Goal: Task Accomplishment & Management: Use online tool/utility

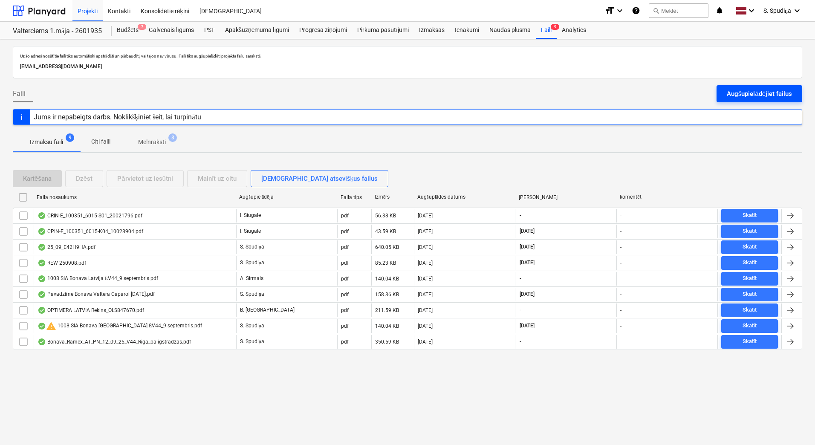
click at [735, 94] on div "Augšupielādējiet failus" at bounding box center [759, 93] width 65 height 11
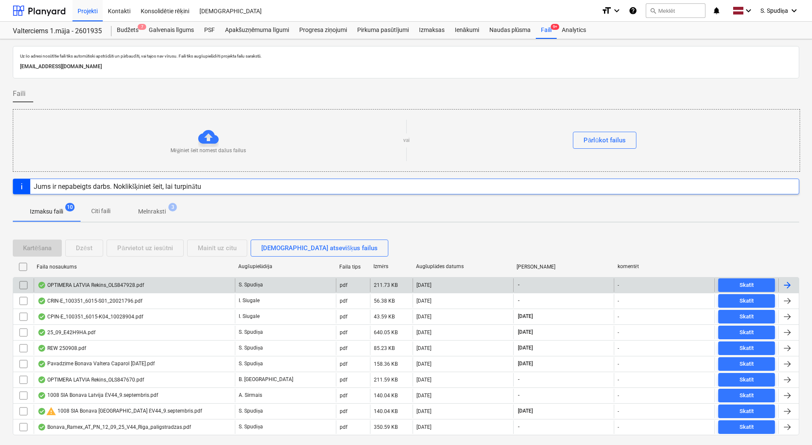
click at [82, 284] on div "OPTIMERA LATVIA Rekins_OLS847928.pdf" at bounding box center [91, 285] width 107 height 7
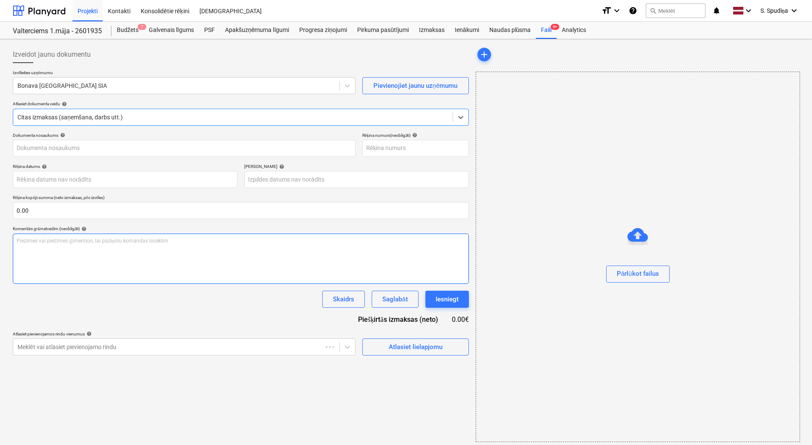
type input "OLS847928"
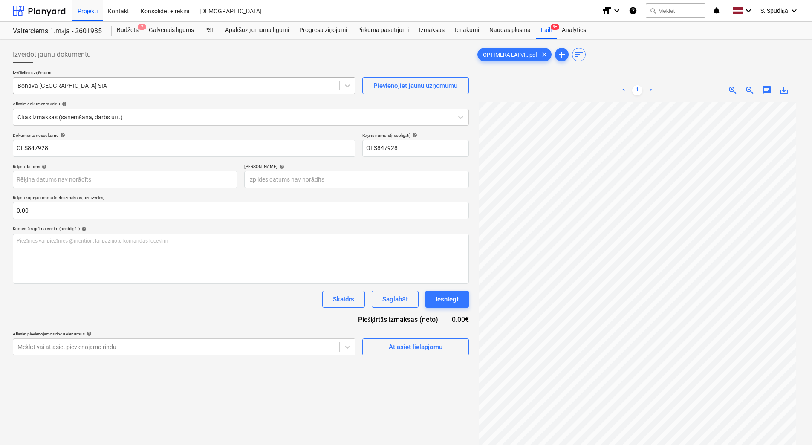
click at [75, 90] on div at bounding box center [176, 85] width 318 height 9
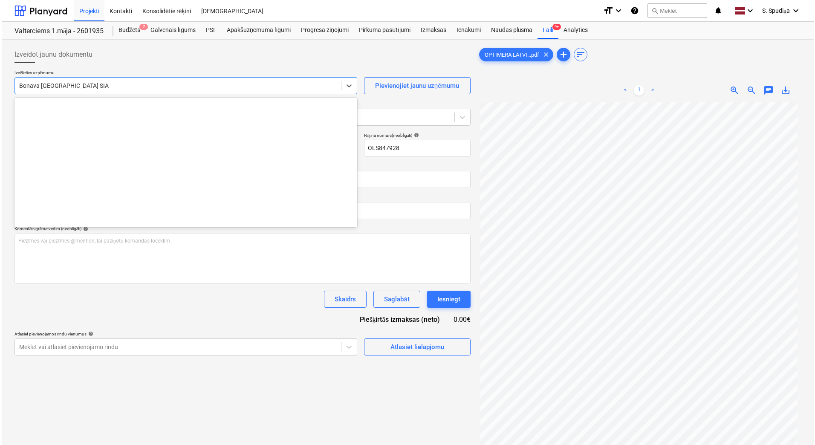
scroll to position [1597, 0]
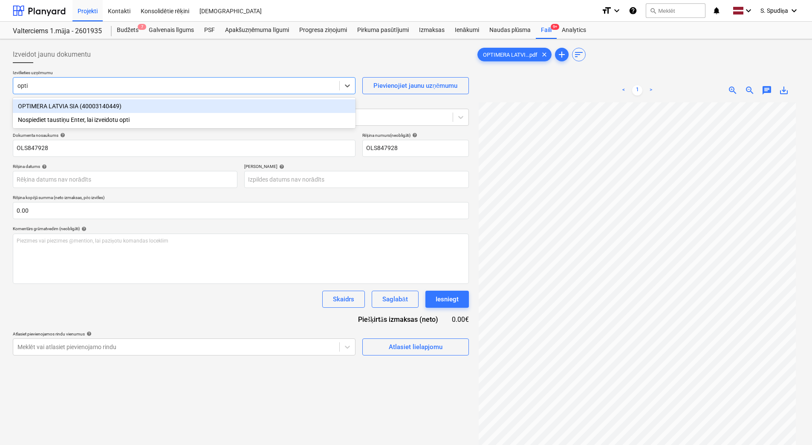
type input "optim"
click at [68, 106] on div "OPTIMERA LATVIA SIA (40003140449)" at bounding box center [184, 106] width 343 height 14
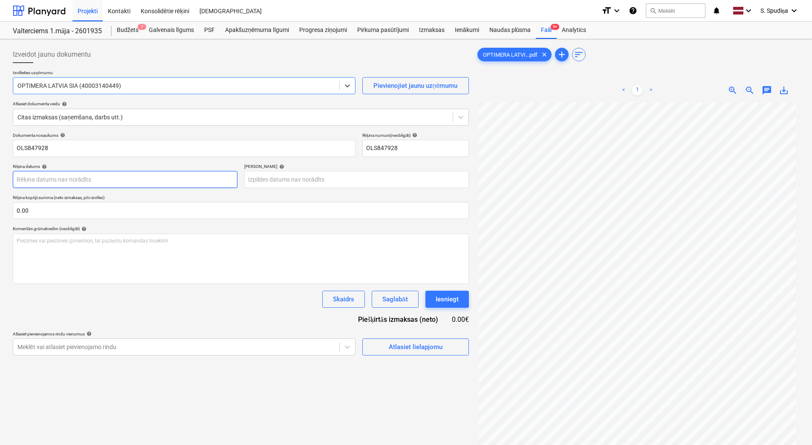
click at [72, 187] on body "Projekti Kontakti Konsolidētie rēķini Iesūtne format_size keyboard_arrow_down h…" at bounding box center [406, 222] width 812 height 445
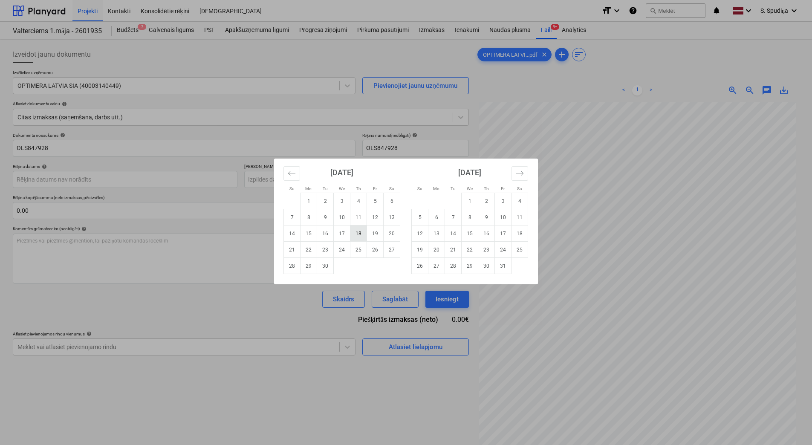
click at [359, 235] on td "18" at bounding box center [359, 234] width 17 height 16
type input "[DATE]"
click at [312, 180] on body "Projekti Kontakti Konsolidētie rēķini Iesūtne format_size keyboard_arrow_down h…" at bounding box center [406, 222] width 812 height 445
click at [528, 170] on button "Move forward to switch to the next month." at bounding box center [520, 173] width 17 height 14
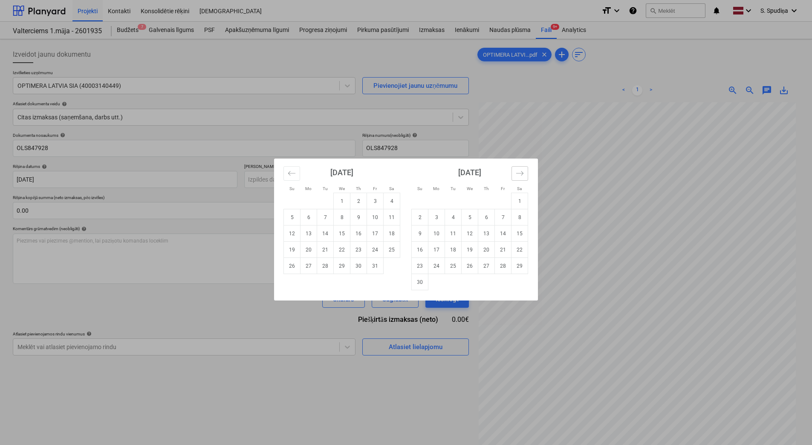
click at [527, 170] on button "Move forward to switch to the next month." at bounding box center [520, 173] width 17 height 14
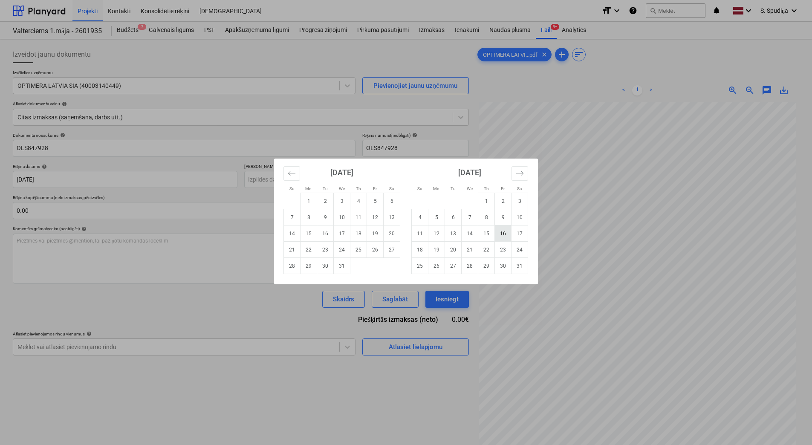
click at [499, 232] on td "16" at bounding box center [503, 234] width 17 height 16
type input "[DATE]"
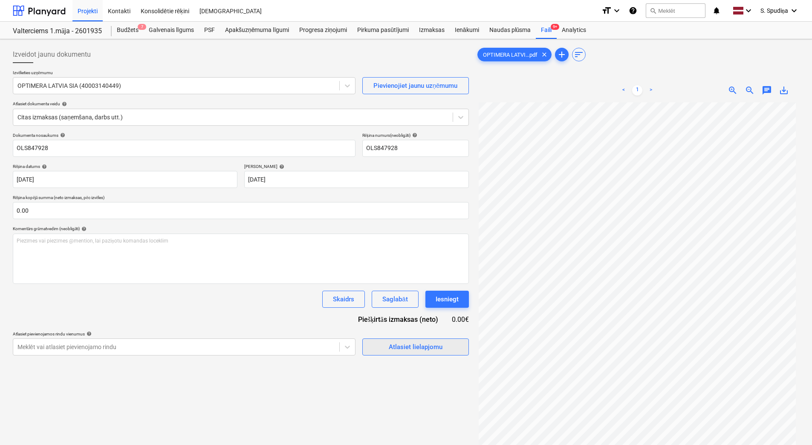
click at [415, 345] on div "Atlasiet lielapjomu" at bounding box center [416, 347] width 54 height 11
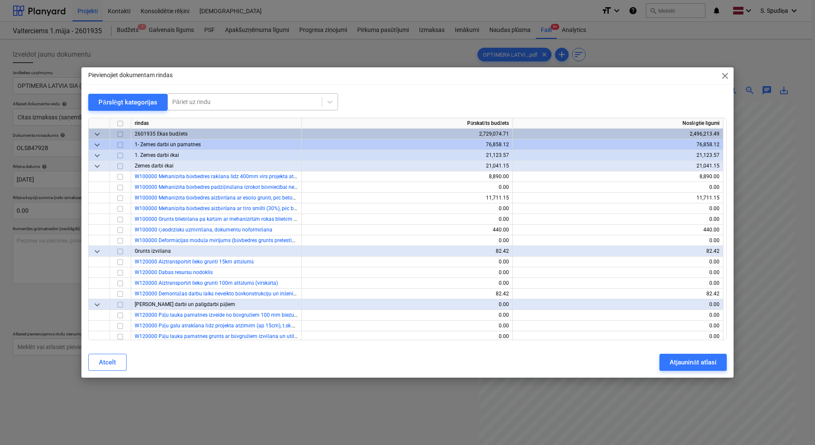
click at [295, 104] on div at bounding box center [244, 102] width 145 height 9
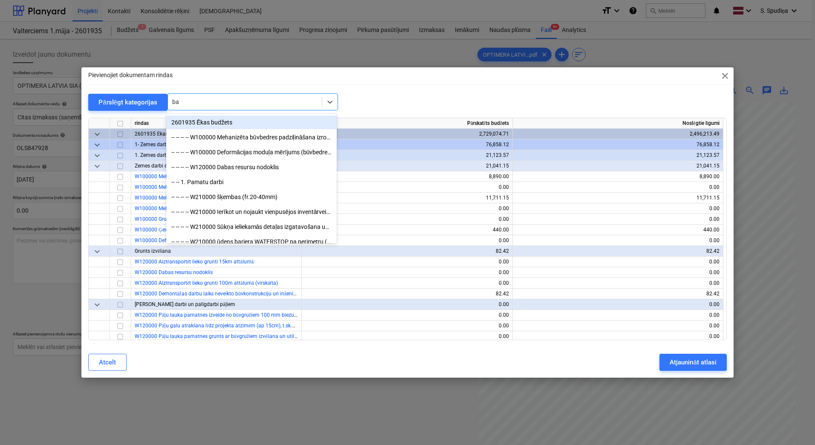
type input "b"
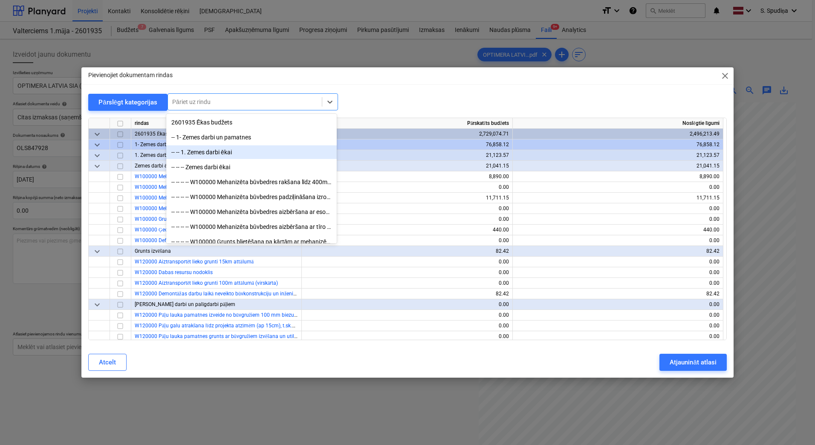
click at [388, 101] on div "Pārslēgt kategorijas All selected options have been cleared. option -- -- 1. Ze…" at bounding box center [407, 101] width 639 height 17
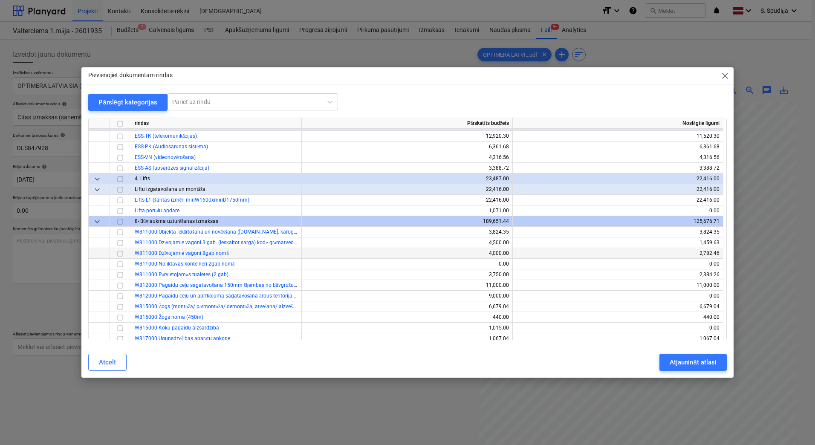
scroll to position [7294, 0]
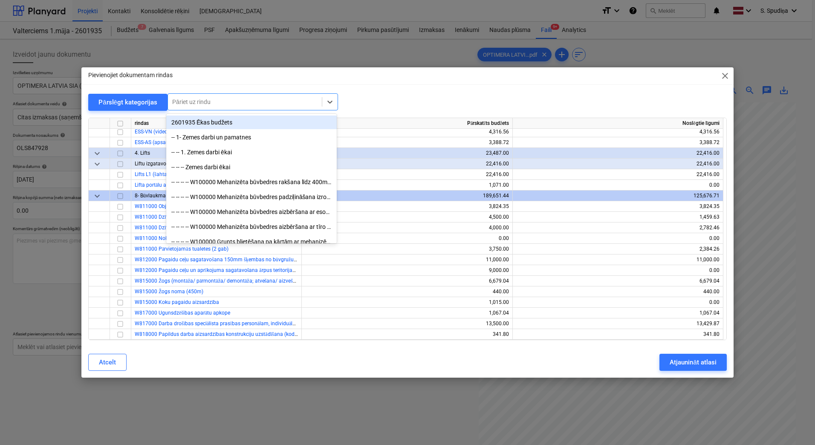
click at [237, 104] on div at bounding box center [244, 102] width 145 height 9
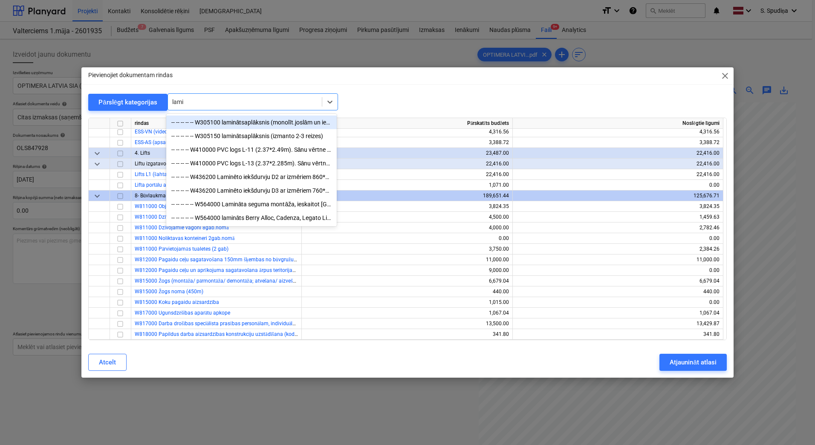
type input "lamin"
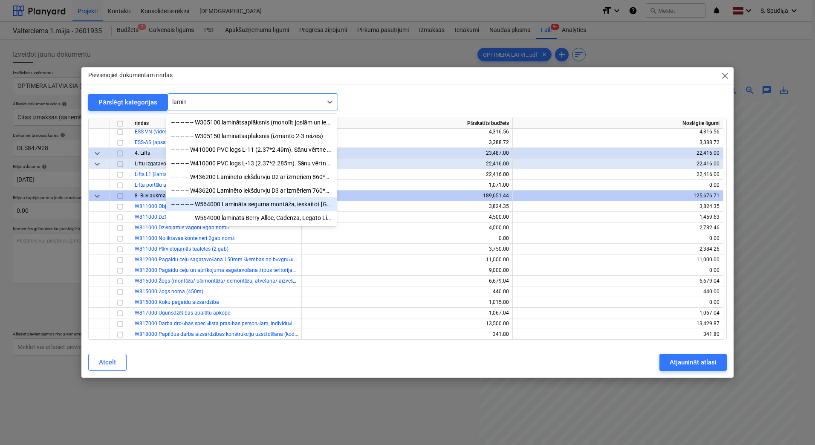
click at [249, 205] on div "-- -- -- -- -- W564000 Lamināta seguma montāža, ieskaitot [GEOGRAPHIC_DATA]" at bounding box center [251, 204] width 171 height 14
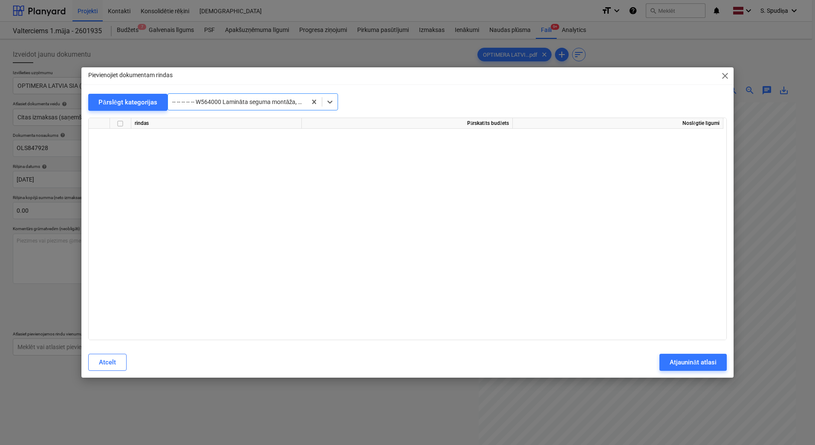
scroll to position [4925, 0]
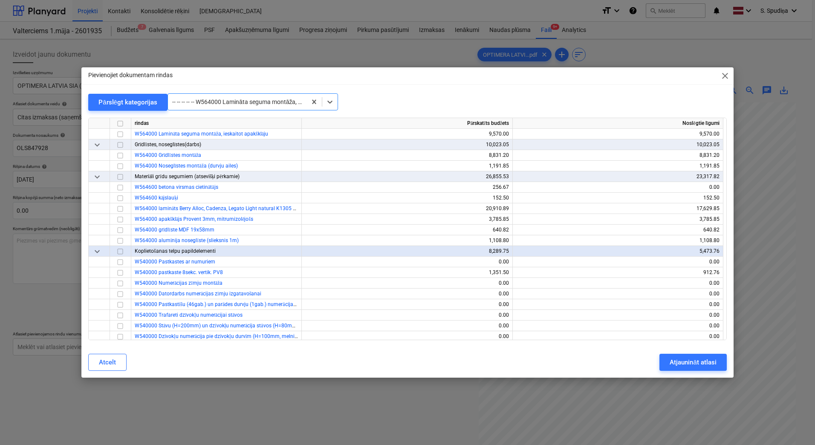
click at [222, 105] on div at bounding box center [237, 102] width 130 height 9
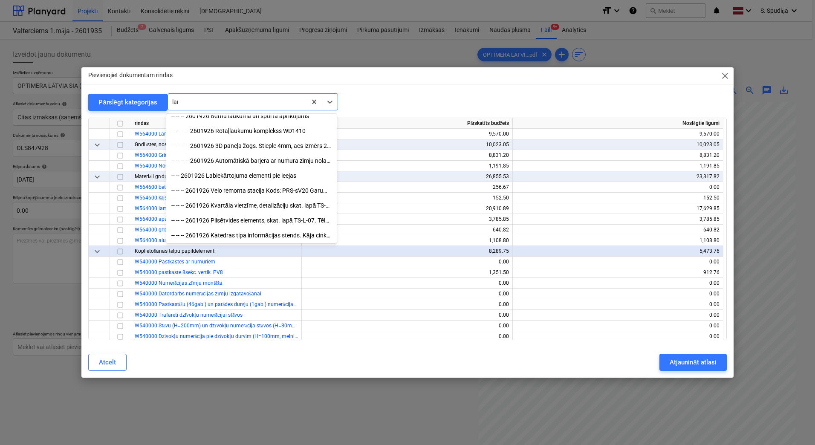
scroll to position [171, 0]
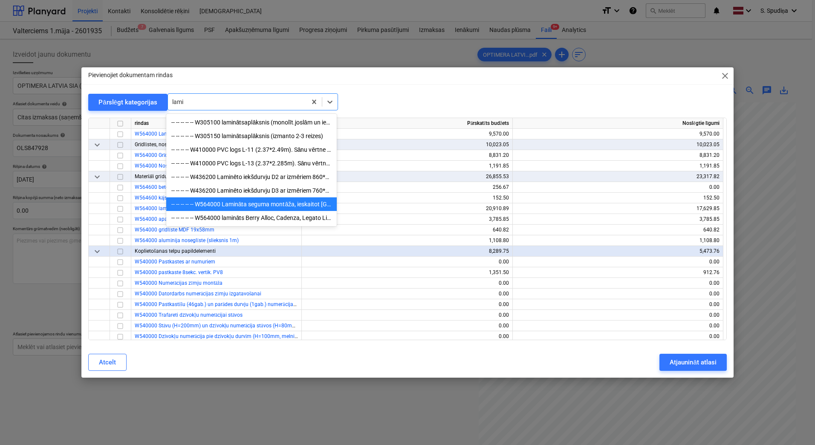
type input "lamin"
click at [277, 220] on div "-- -- -- -- -- W564000 lamināts Berry Alloc, Cadenza, Legato Light natural K130…" at bounding box center [251, 218] width 171 height 14
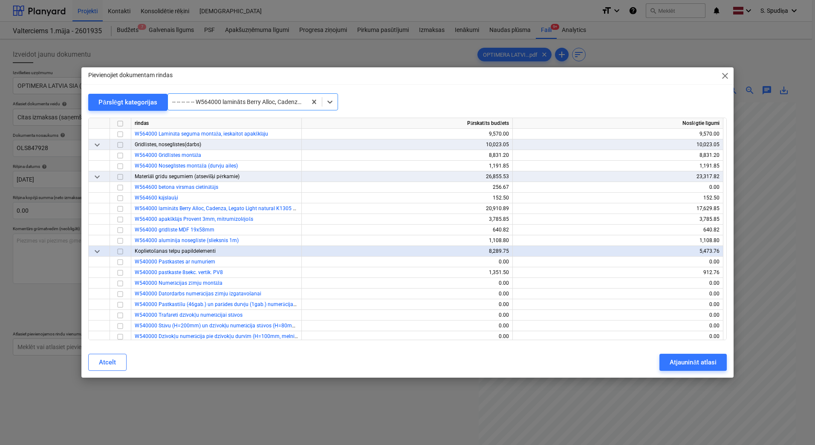
scroll to position [5000, 0]
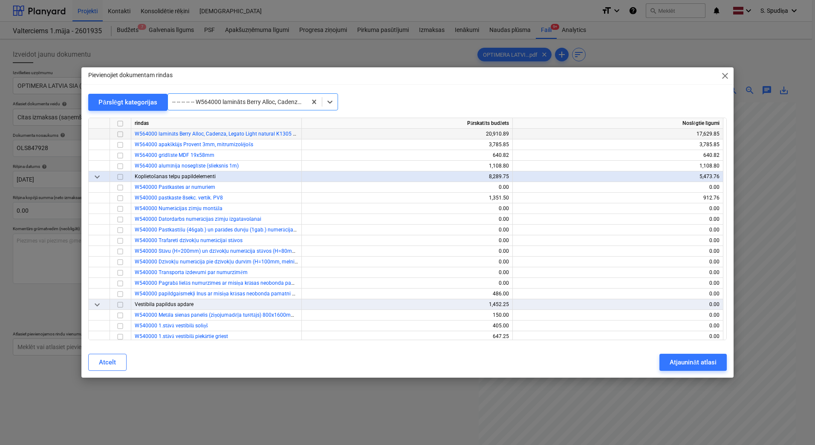
click at [120, 136] on input "checkbox" at bounding box center [120, 134] width 10 height 10
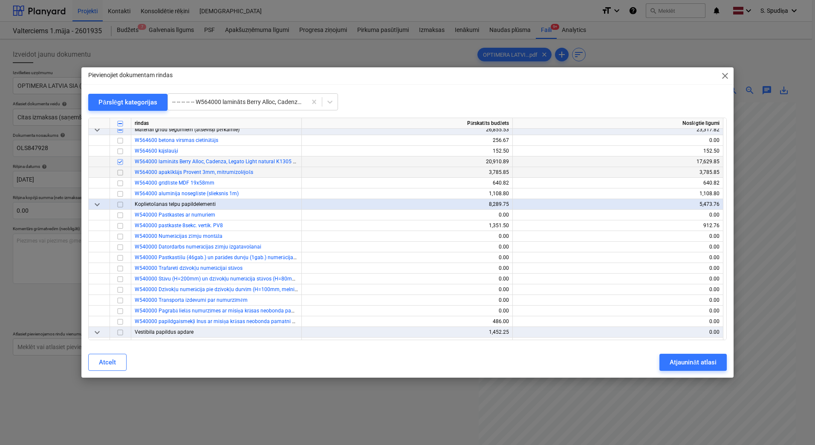
scroll to position [4957, 0]
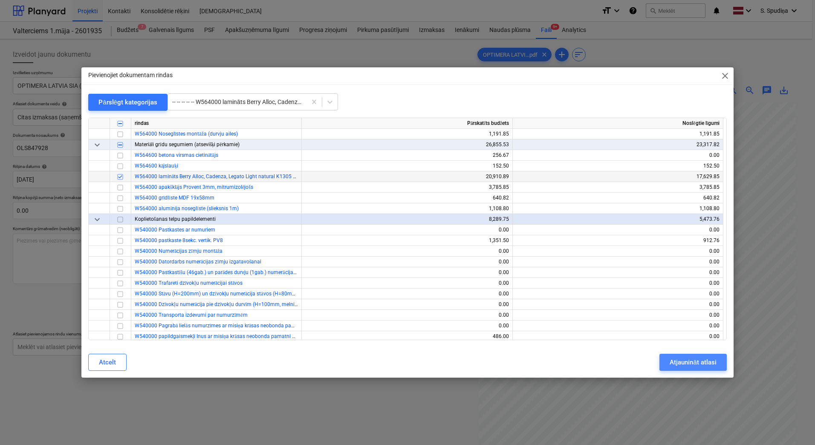
click at [689, 364] on div "Atjaunināt atlasi" at bounding box center [693, 362] width 46 height 11
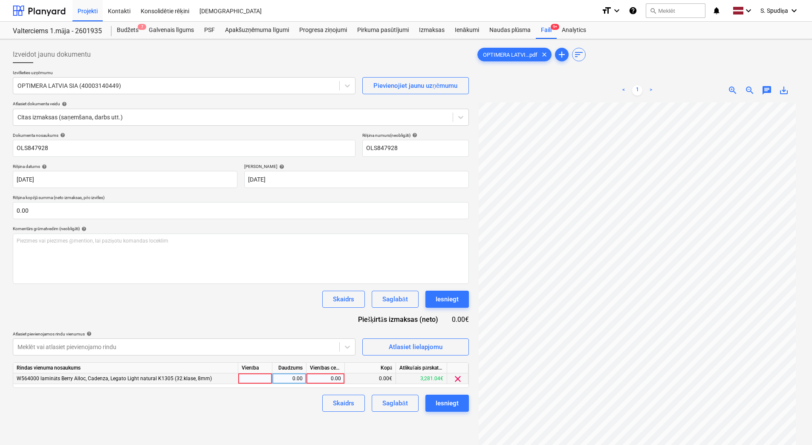
click at [334, 379] on div "0.00" at bounding box center [325, 379] width 31 height 11
type input "18.45"
click at [387, 403] on div "Saglabāt" at bounding box center [395, 403] width 25 height 11
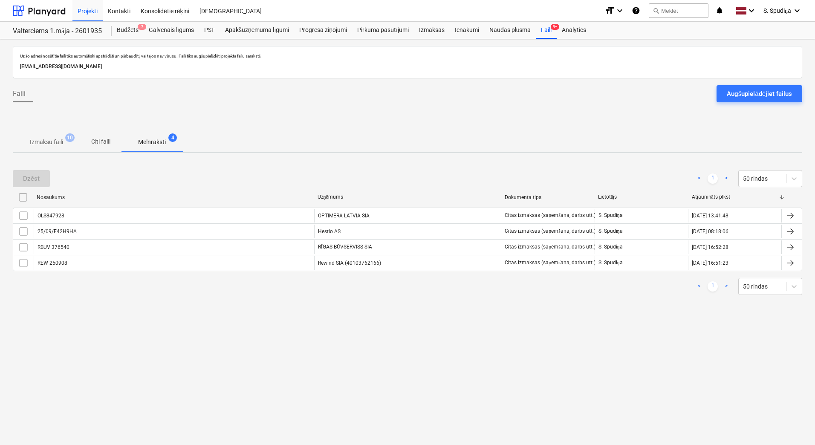
click at [43, 139] on p "Izmaksu faili" at bounding box center [46, 142] width 33 height 9
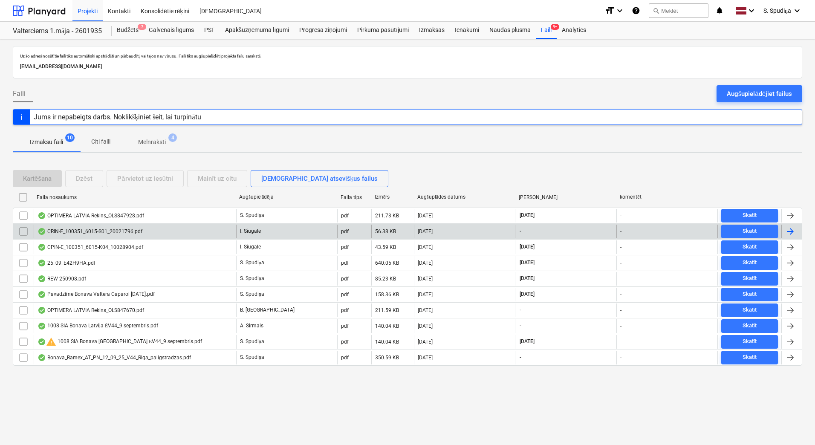
click at [81, 229] on div "CRIN-E_100351_6015-S01_20021796.pdf" at bounding box center [90, 231] width 105 height 7
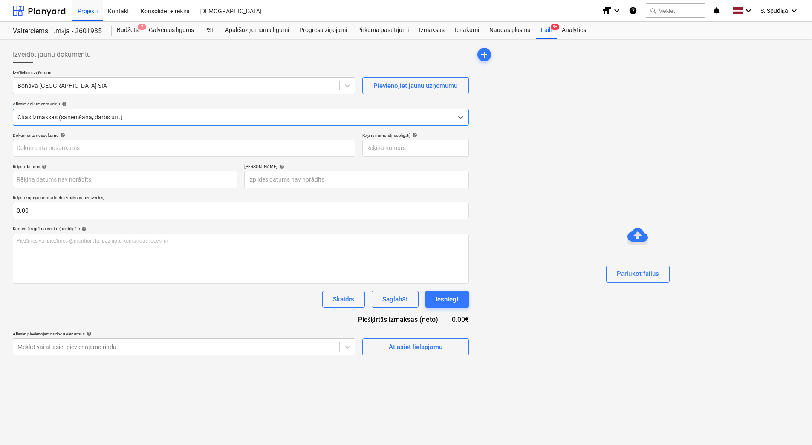
type input "20021796"
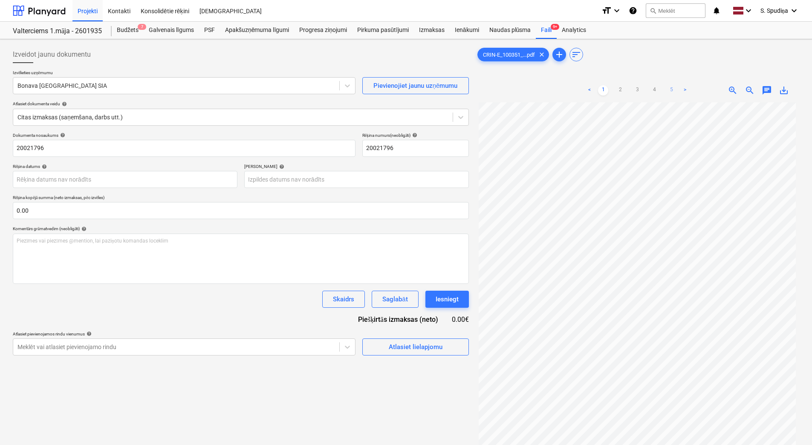
click at [672, 92] on link "5" at bounding box center [672, 90] width 10 height 10
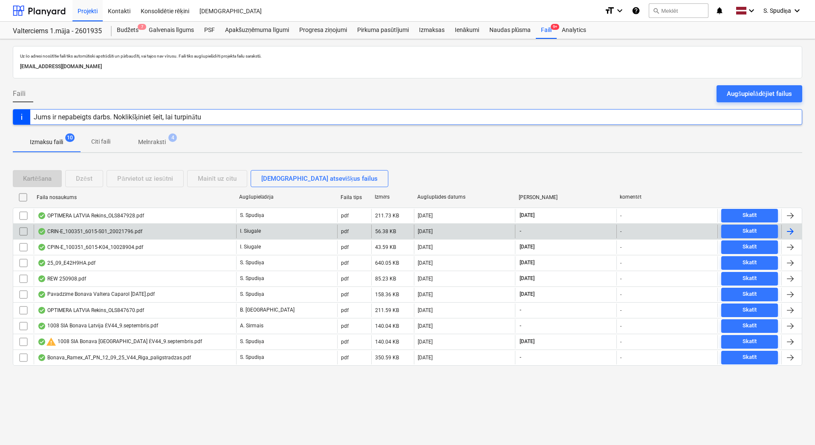
click at [89, 230] on div "CRIN-E_100351_6015-S01_20021796.pdf" at bounding box center [90, 231] width 105 height 7
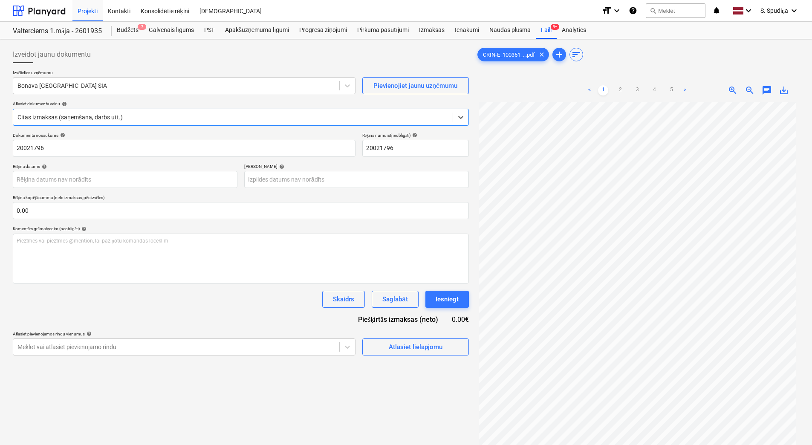
click at [782, 86] on span "save_alt" at bounding box center [784, 90] width 10 height 10
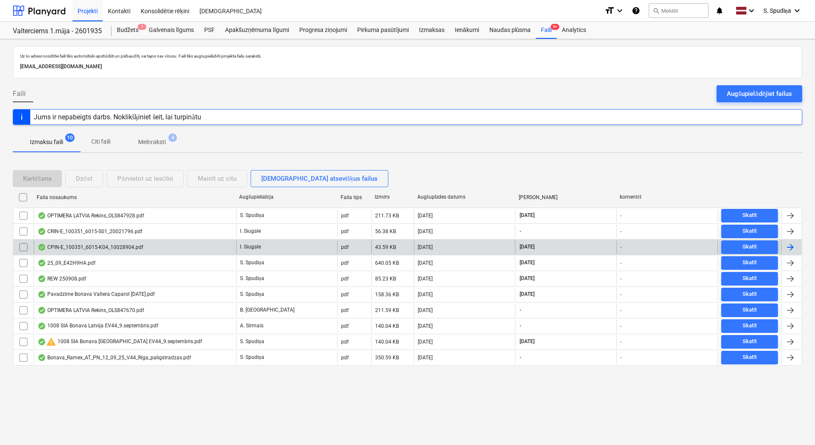
click at [83, 245] on div "CPIN-E_100351_6015-K04_10028904.pdf" at bounding box center [91, 247] width 106 height 7
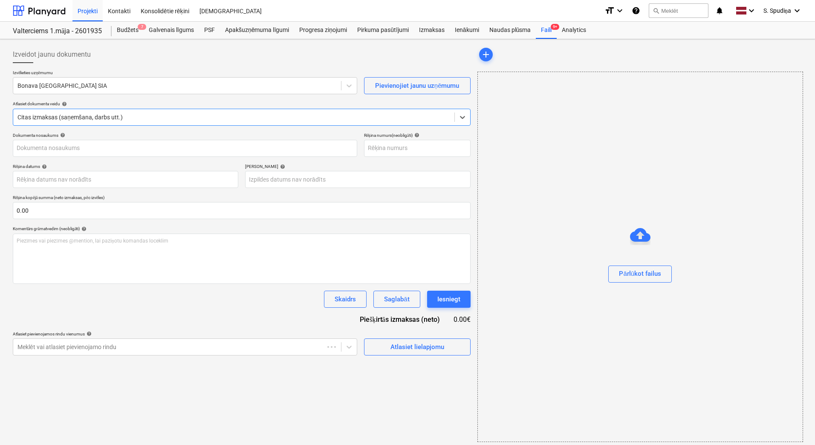
type input "10028904"
type input "[DATE]"
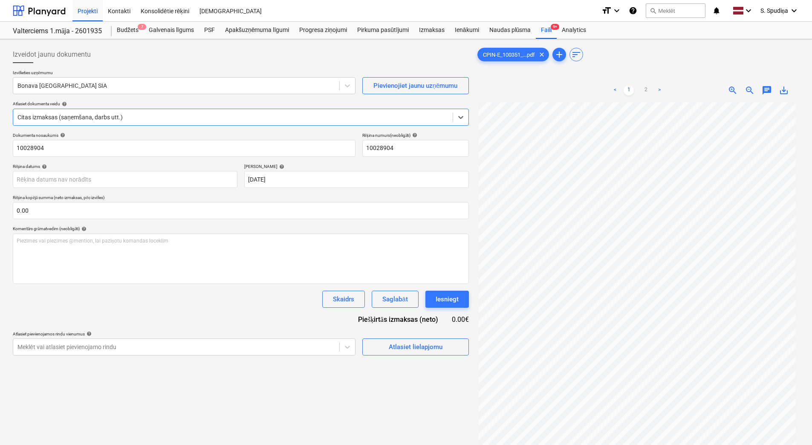
click at [782, 89] on span "save_alt" at bounding box center [784, 90] width 10 height 10
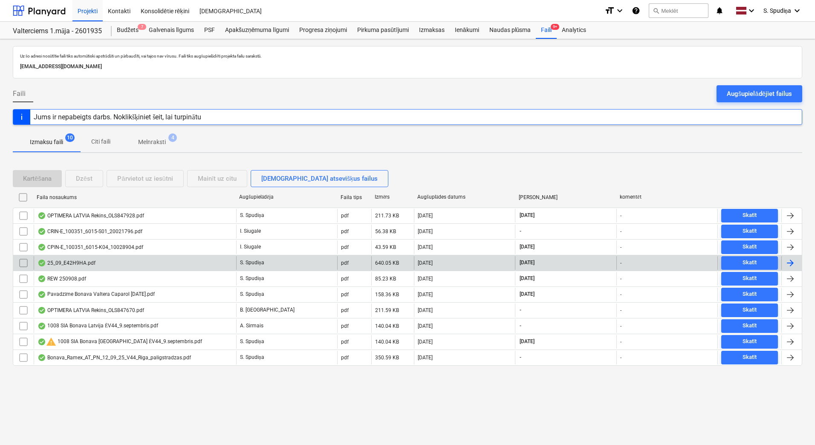
click at [60, 264] on div "25_09_E42H9HA.pdf" at bounding box center [67, 263] width 58 height 7
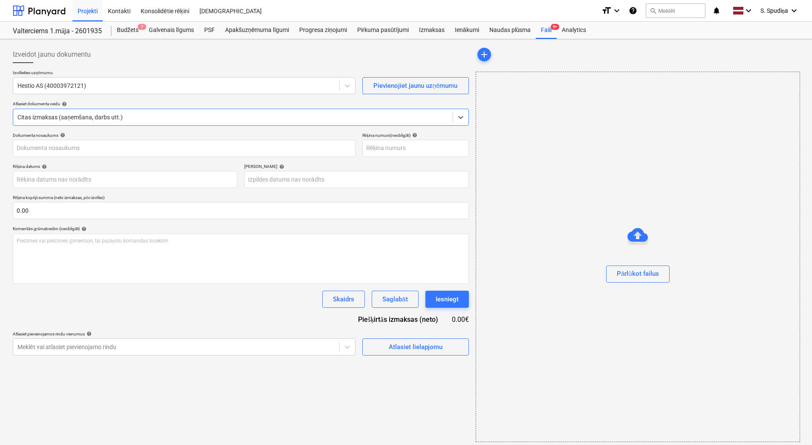
type input "25/09/E42H9HA"
type input "[DATE]"
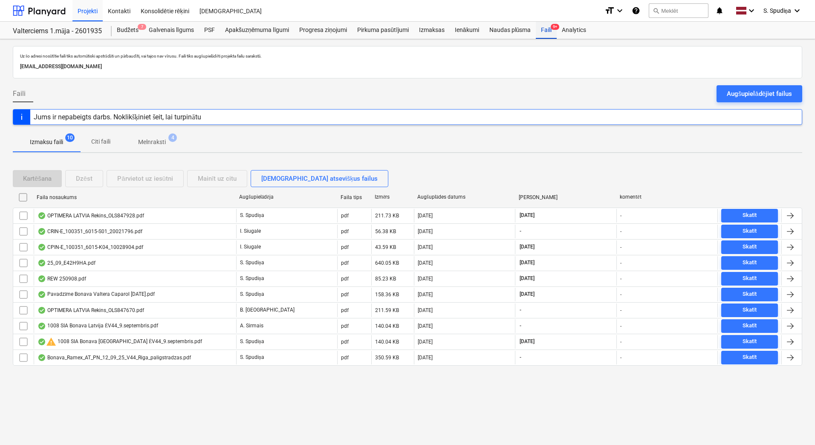
click at [541, 28] on div "Faili 9+" at bounding box center [546, 30] width 21 height 17
click at [77, 13] on div "Projekti" at bounding box center [87, 11] width 30 height 22
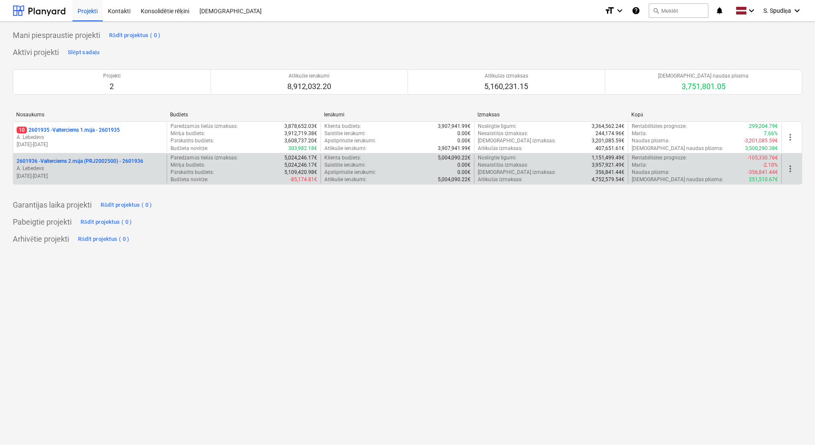
click at [95, 170] on p "A. Lebedevs" at bounding box center [90, 168] width 147 height 7
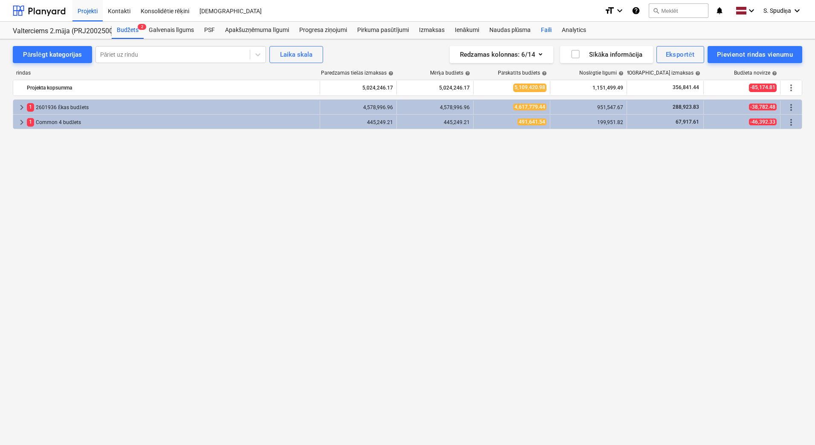
click at [545, 29] on div "Faili" at bounding box center [546, 30] width 21 height 17
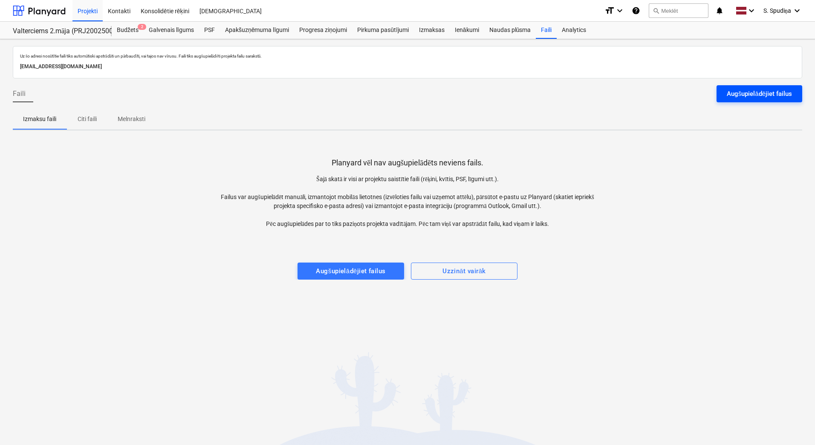
click at [746, 95] on div "Augšupielādējiet failus" at bounding box center [759, 93] width 65 height 11
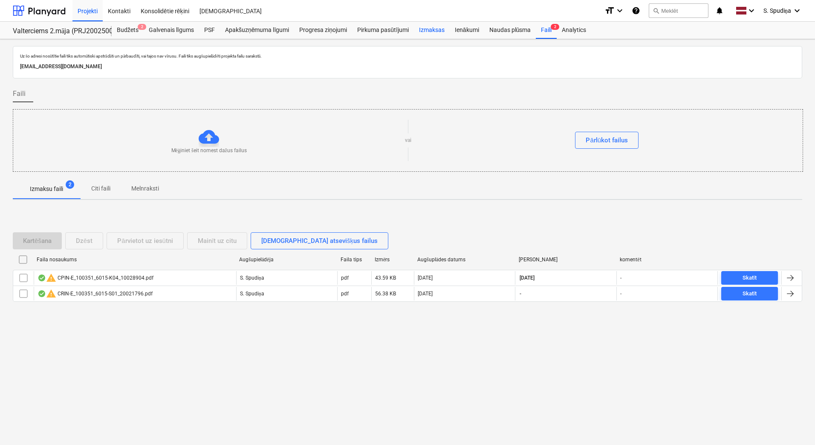
click at [428, 24] on div "Izmaksas" at bounding box center [432, 30] width 36 height 17
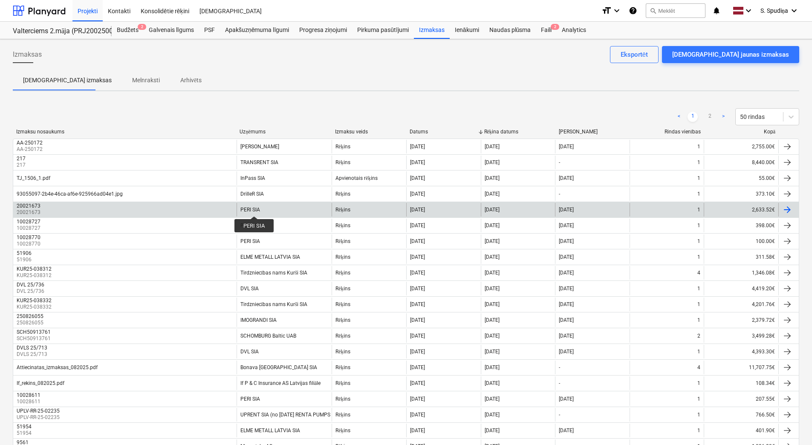
click at [254, 209] on div "PERI SIA" at bounding box center [251, 210] width 20 height 6
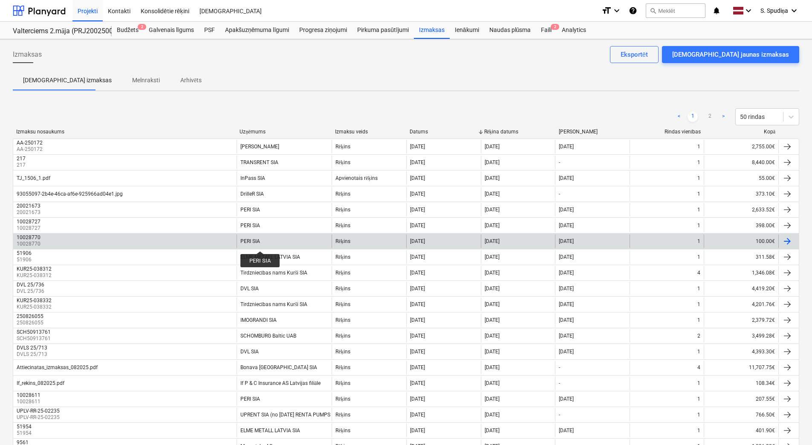
click at [260, 243] on div "PERI SIA" at bounding box center [251, 241] width 20 height 6
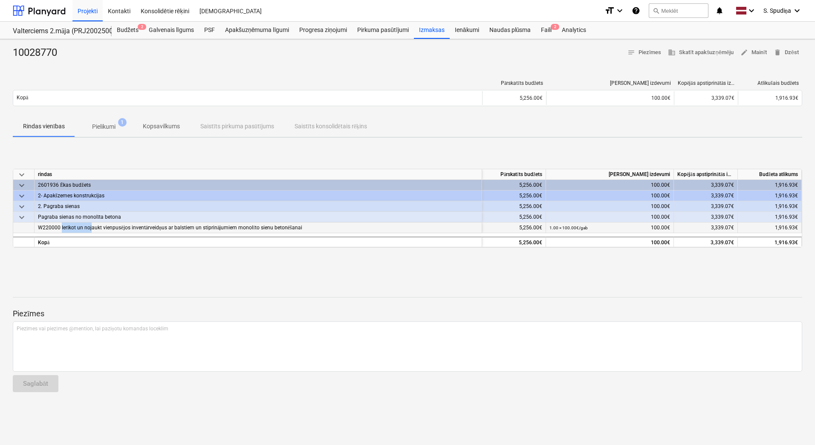
drag, startPoint x: 61, startPoint y: 229, endPoint x: 90, endPoint y: 228, distance: 29.5
click at [90, 228] on span "W220000 Ierīkot un nojaukt vienpusējos inventārveidņus ar balstiem un stiprināj…" at bounding box center [170, 228] width 264 height 6
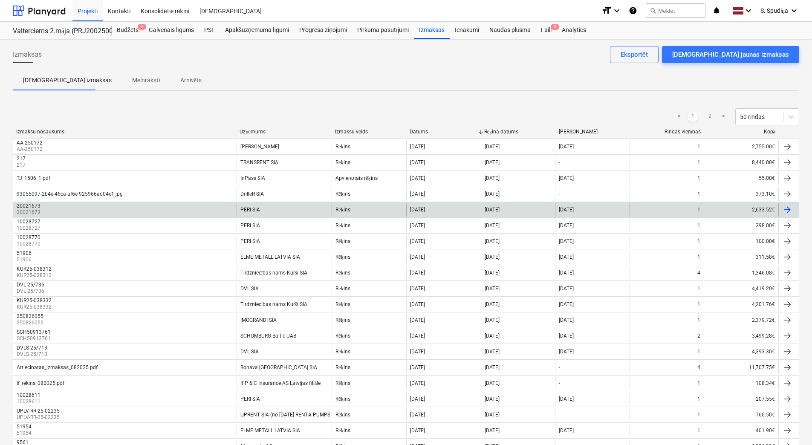
click at [129, 203] on div "20021673 20021673" at bounding box center [124, 210] width 223 height 14
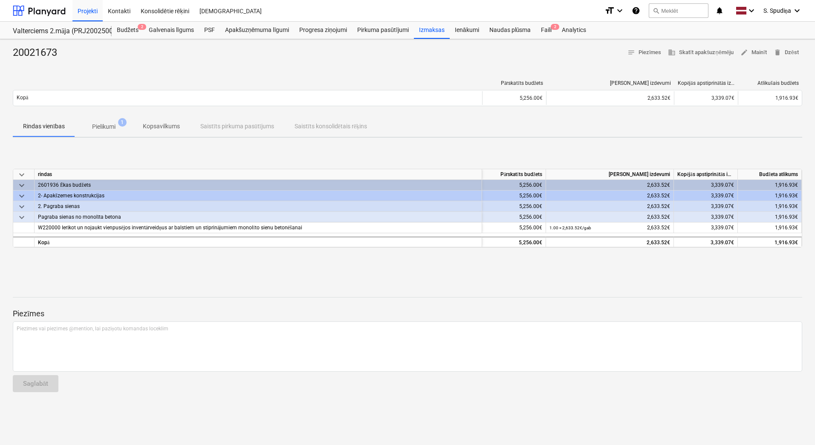
click at [104, 125] on p "Pielikumi" at bounding box center [103, 126] width 23 height 9
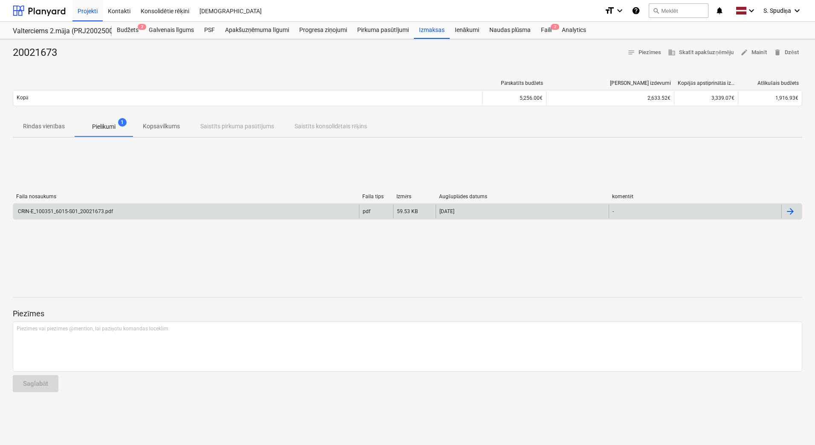
click at [81, 207] on div "CRIN-E_100351_6015-S01_20021673.pdf" at bounding box center [186, 212] width 346 height 14
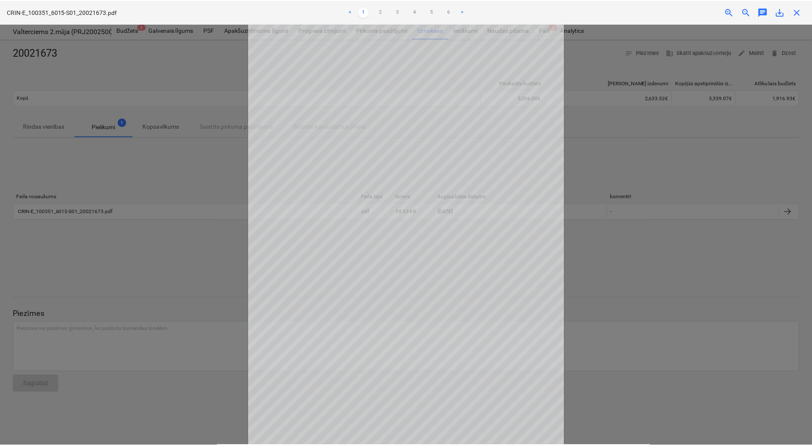
scroll to position [29, 0]
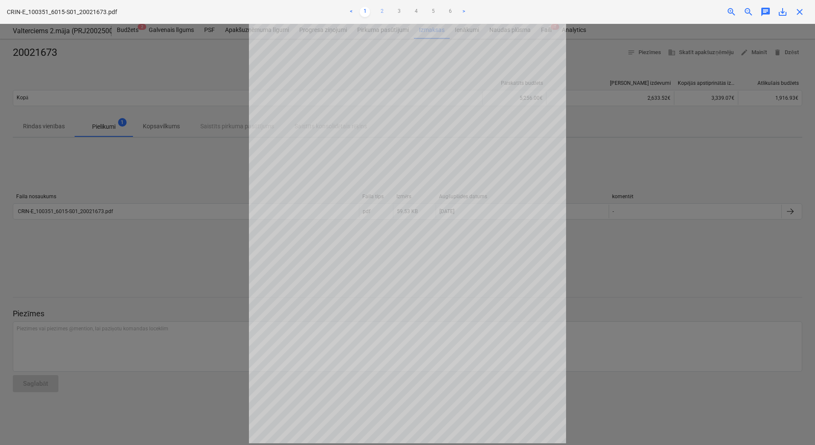
click at [379, 11] on link "2" at bounding box center [382, 12] width 10 height 10
click at [402, 11] on link "3" at bounding box center [399, 12] width 10 height 10
click at [414, 12] on link "4" at bounding box center [416, 12] width 10 height 10
click at [429, 13] on link "5" at bounding box center [433, 12] width 10 height 10
click at [455, 11] on link "6" at bounding box center [450, 12] width 10 height 10
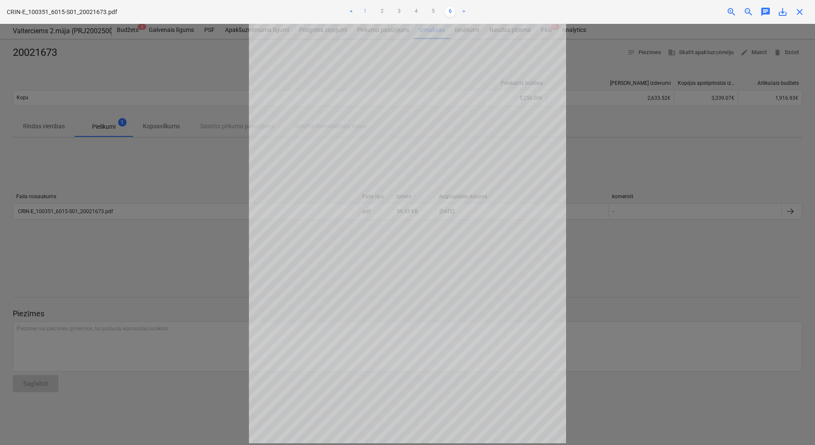
click at [363, 13] on link "1" at bounding box center [365, 12] width 10 height 10
click at [796, 14] on span "close" at bounding box center [800, 12] width 10 height 10
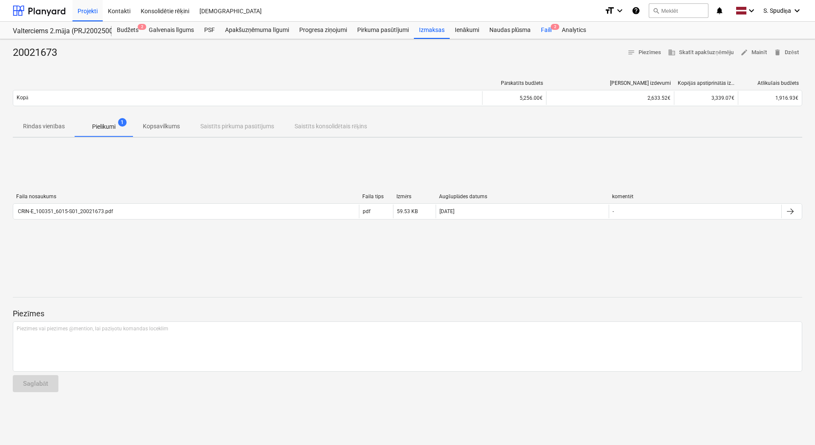
click at [545, 30] on div "Faili 2" at bounding box center [546, 30] width 21 height 17
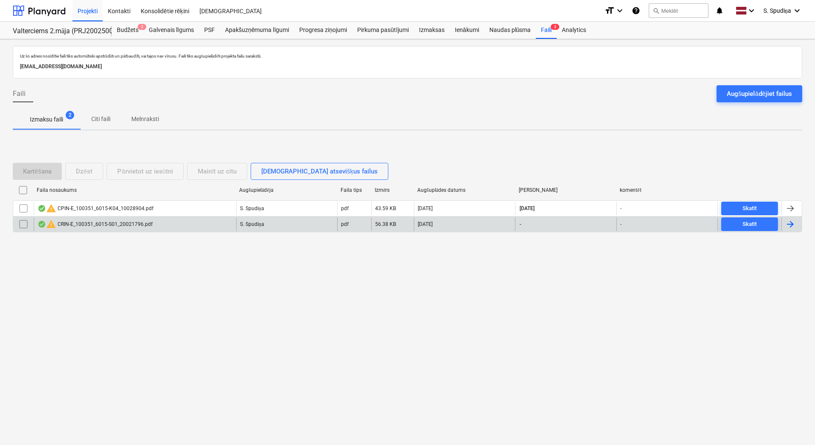
click at [149, 226] on div "warning CRIN-E_100351_6015-S01_20021796.pdf" at bounding box center [95, 224] width 115 height 10
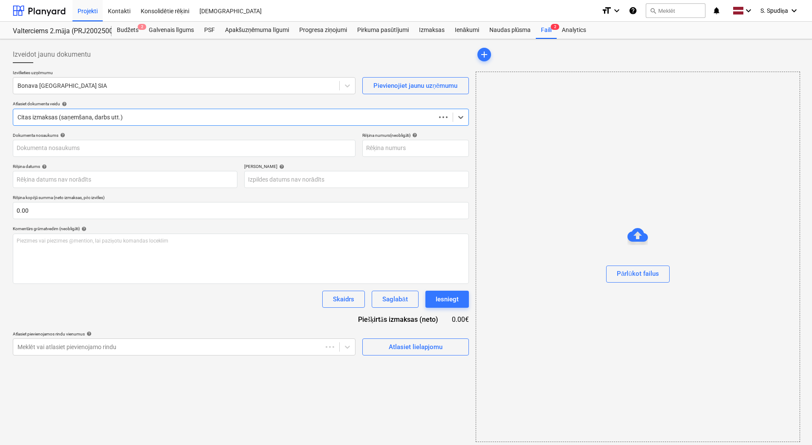
type input "20021796"
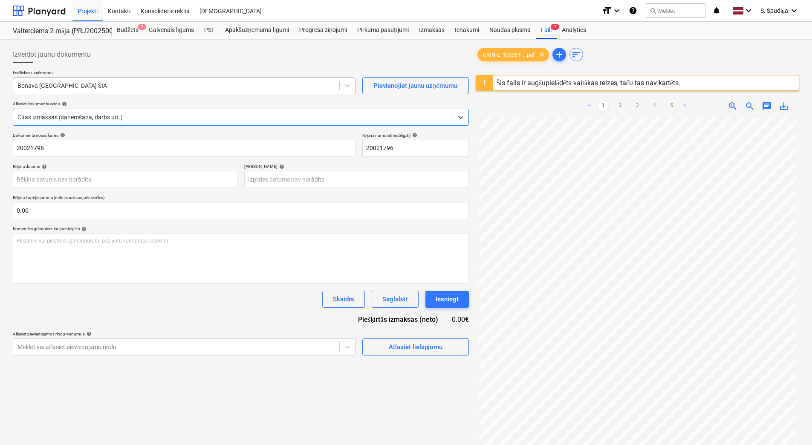
click at [207, 90] on div at bounding box center [176, 85] width 318 height 9
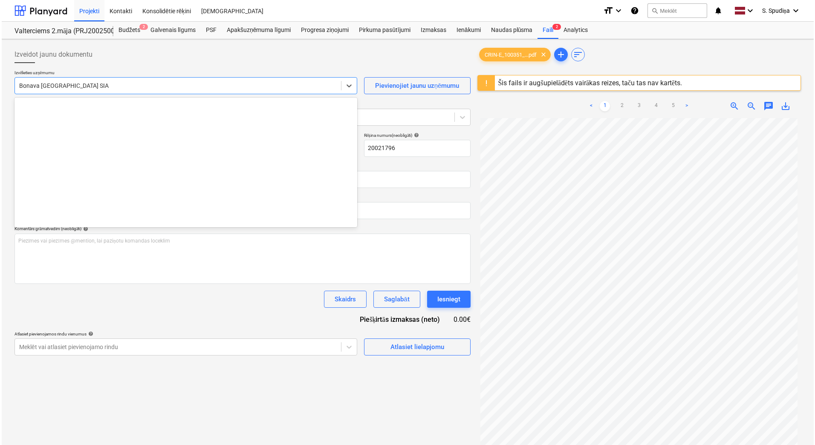
scroll to position [1597, 0]
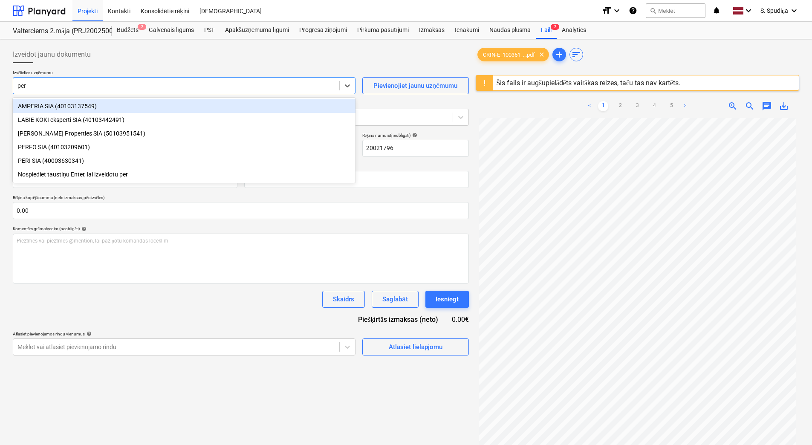
type input "peri"
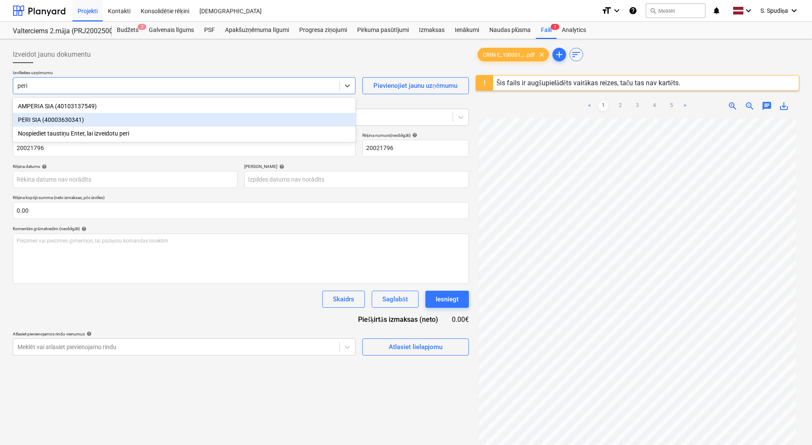
click at [77, 125] on div "PERI SIA (40003630341)" at bounding box center [184, 120] width 343 height 14
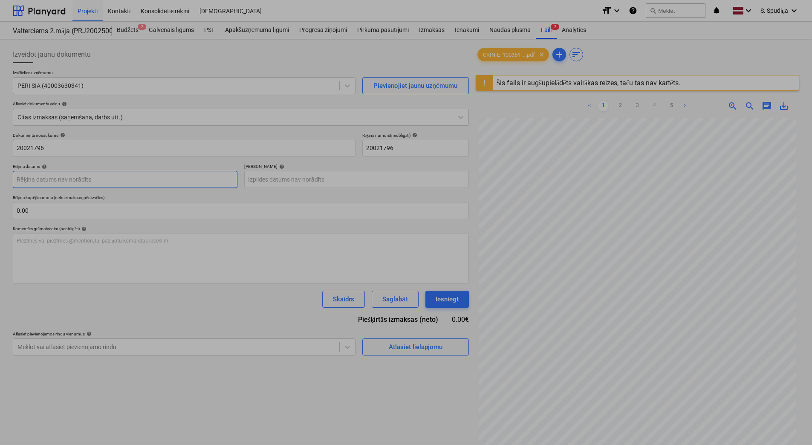
click at [96, 177] on body "Projekti Kontakti Konsolidētie rēķini Iesūtne format_size keyboard_arrow_down h…" at bounding box center [406, 222] width 812 height 445
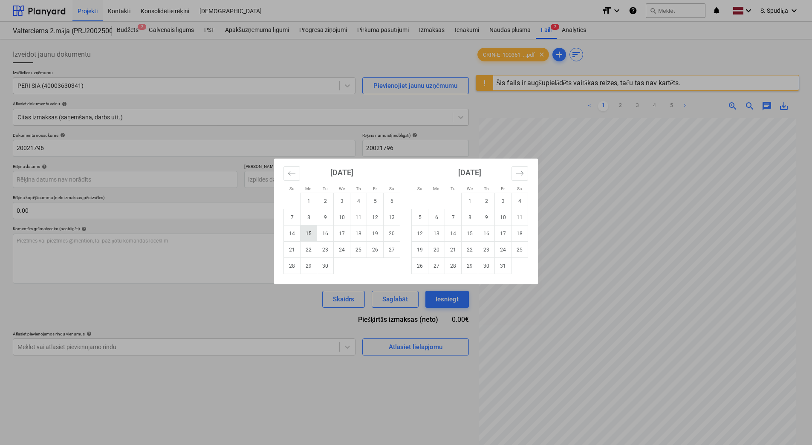
click at [315, 234] on td "15" at bounding box center [309, 234] width 17 height 16
type input "[DATE]"
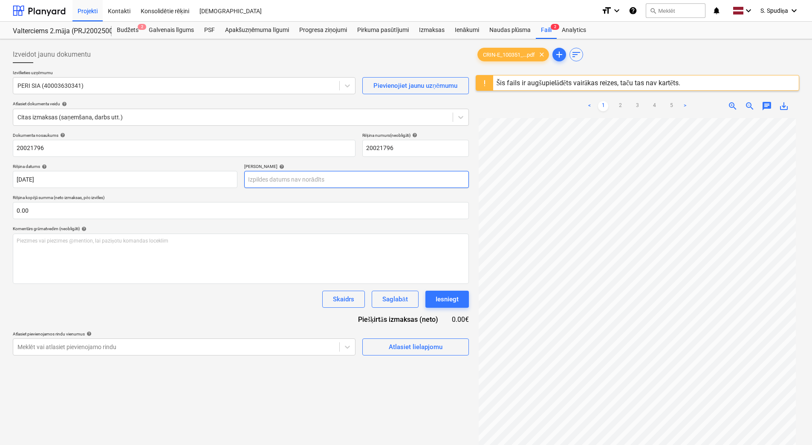
click at [313, 183] on body "Projekti Kontakti Konsolidētie rēķini Iesūtne format_size keyboard_arrow_down h…" at bounding box center [406, 222] width 812 height 445
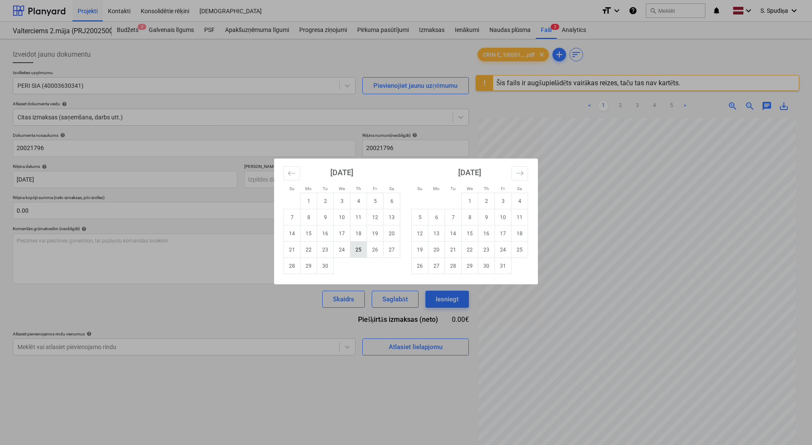
click at [358, 249] on td "25" at bounding box center [359, 250] width 17 height 16
type input "[DATE]"
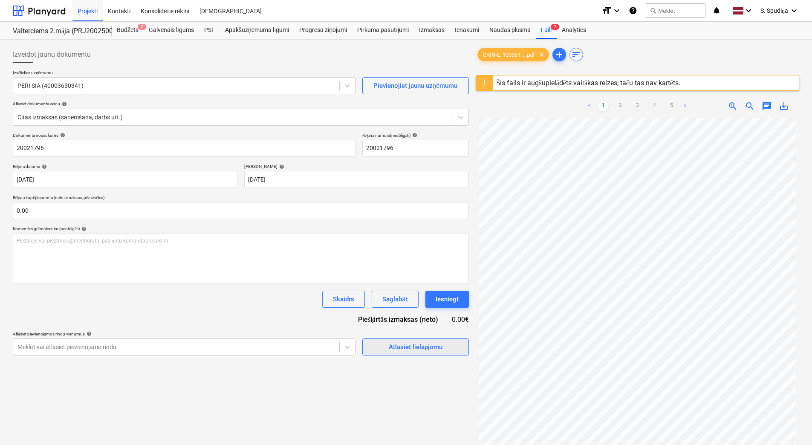
click at [432, 345] on div "Atlasiet lielapjomu" at bounding box center [416, 347] width 54 height 11
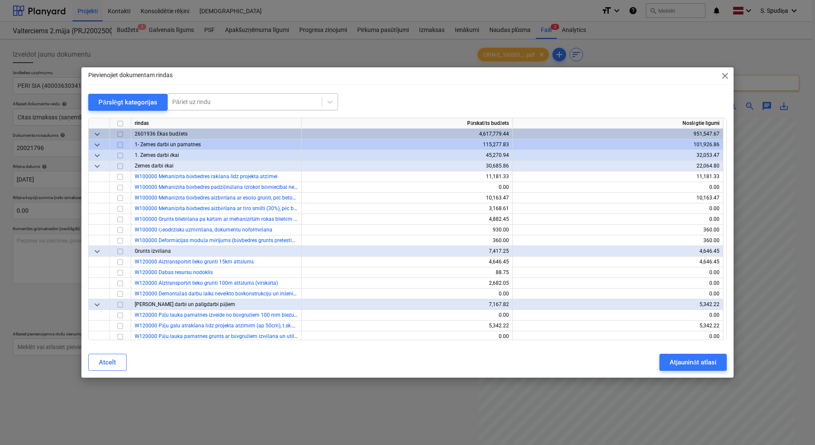
click at [217, 107] on div "Pāriet uz rindu" at bounding box center [245, 102] width 154 height 12
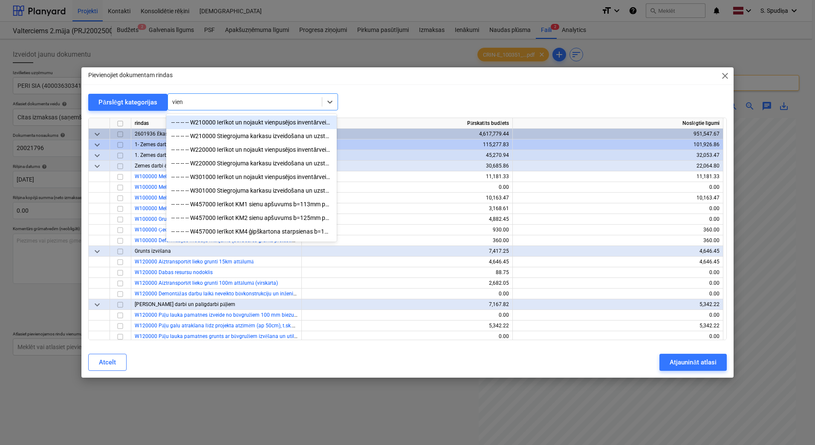
type input "vienp"
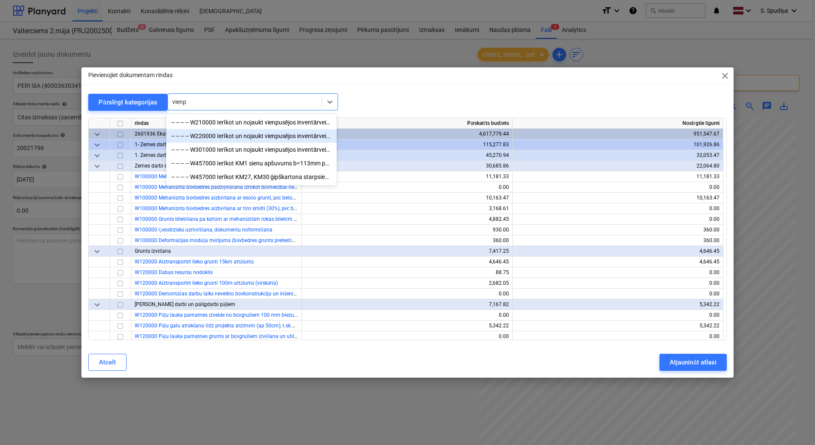
click at [262, 139] on div "-- -- -- -- W220000 Ierīkot un nojaukt vienpusējos inventārveidņus ar balstiem …" at bounding box center [251, 136] width 171 height 14
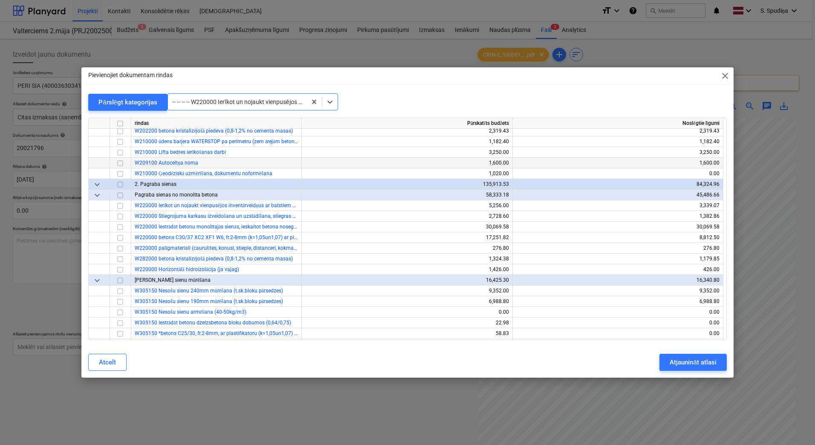
scroll to position [522, 0]
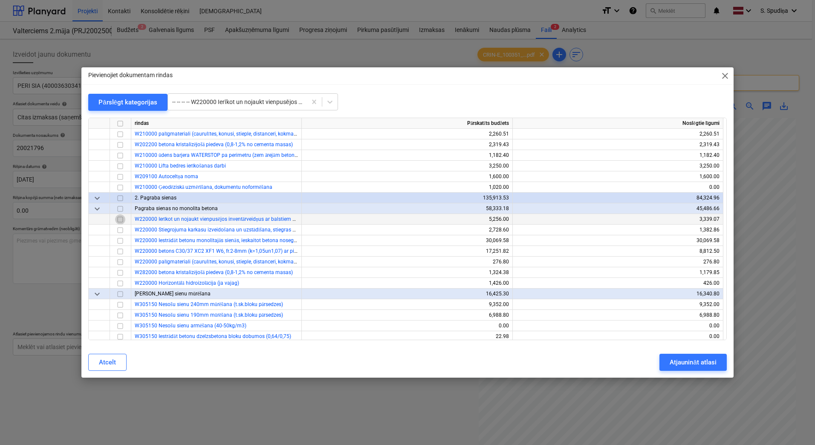
click at [122, 219] on input "checkbox" at bounding box center [120, 219] width 10 height 10
click at [704, 365] on div "Atjaunināt atlasi" at bounding box center [693, 362] width 46 height 11
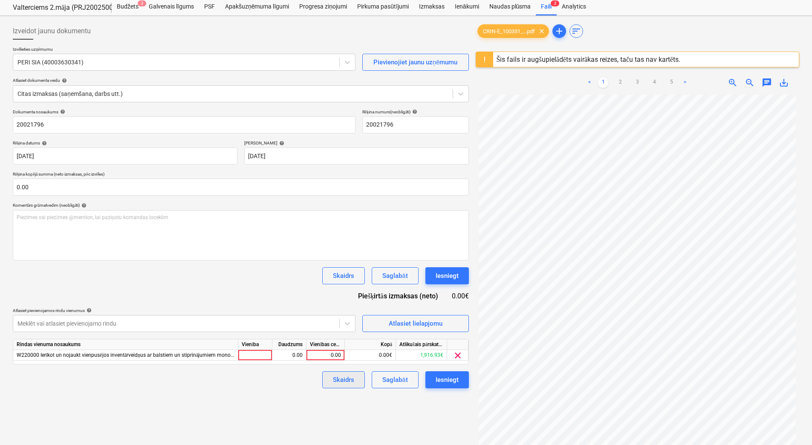
scroll to position [43, 0]
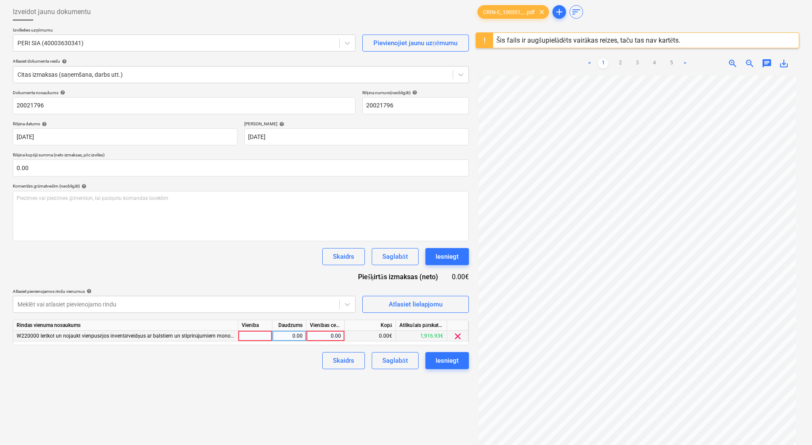
click at [328, 339] on div "0.00" at bounding box center [325, 336] width 31 height 11
type input "299.23"
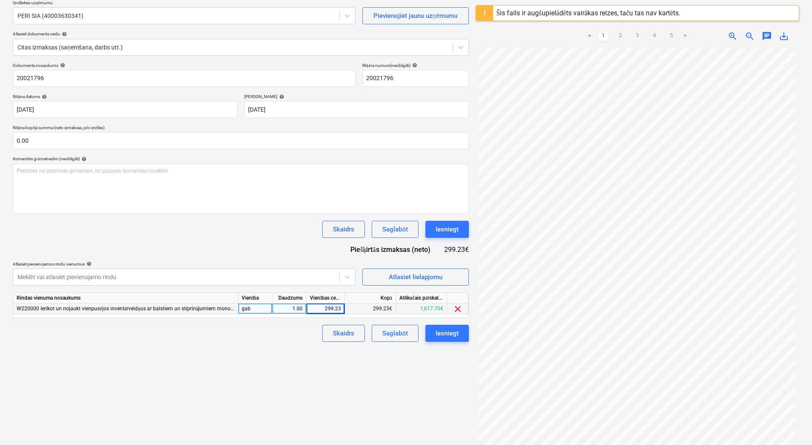
scroll to position [85, 0]
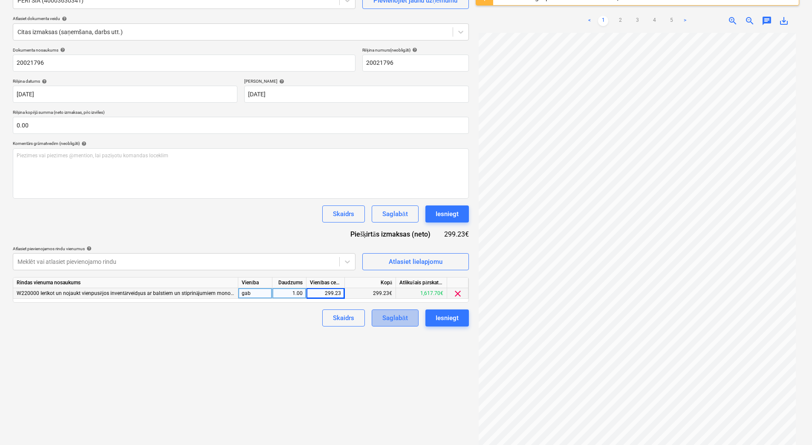
click at [382, 321] on button "Saglabāt" at bounding box center [395, 318] width 46 height 17
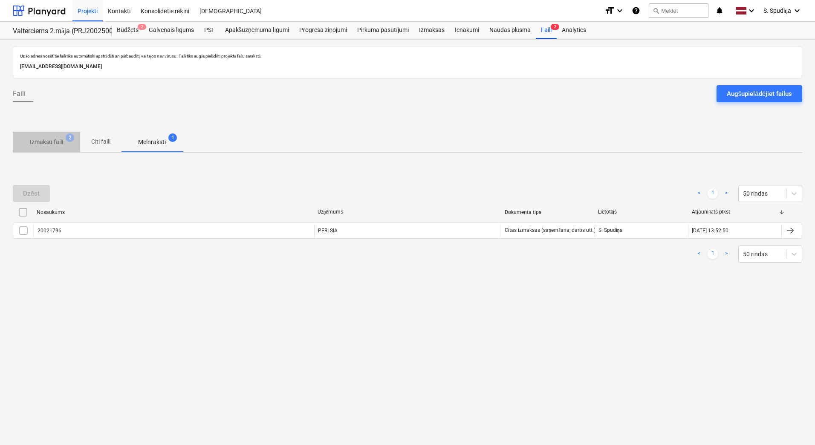
click at [52, 139] on p "Izmaksu faili" at bounding box center [46, 142] width 33 height 9
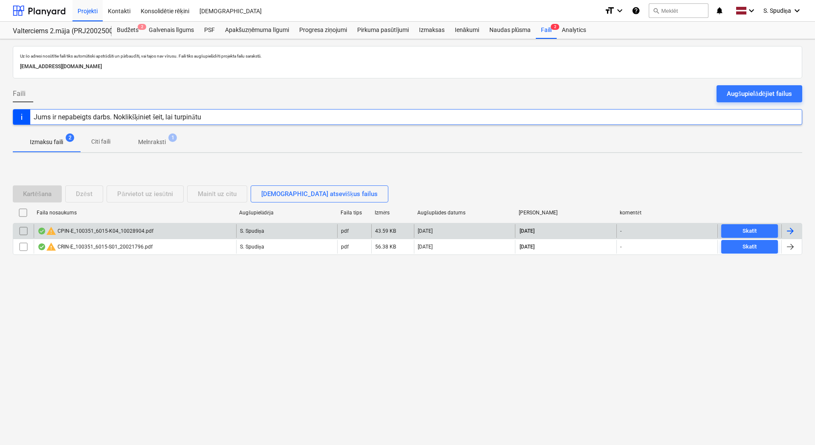
click at [108, 232] on div "warning CPIN-E_100351_6015-K04_10028904.pdf" at bounding box center [96, 231] width 116 height 10
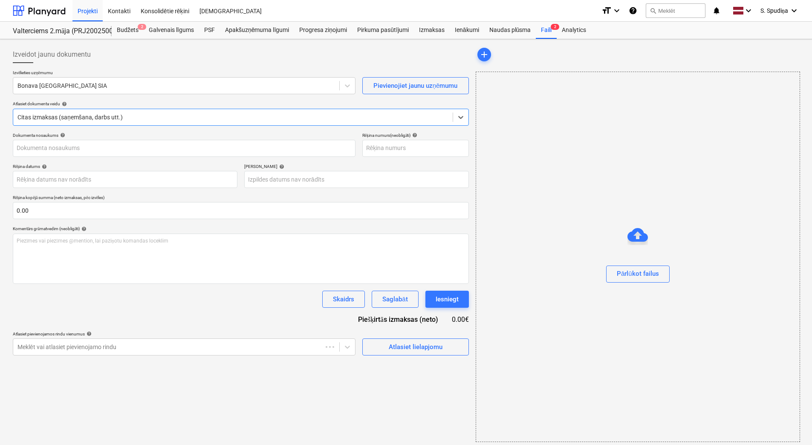
type input "10028904"
type input "[DATE]"
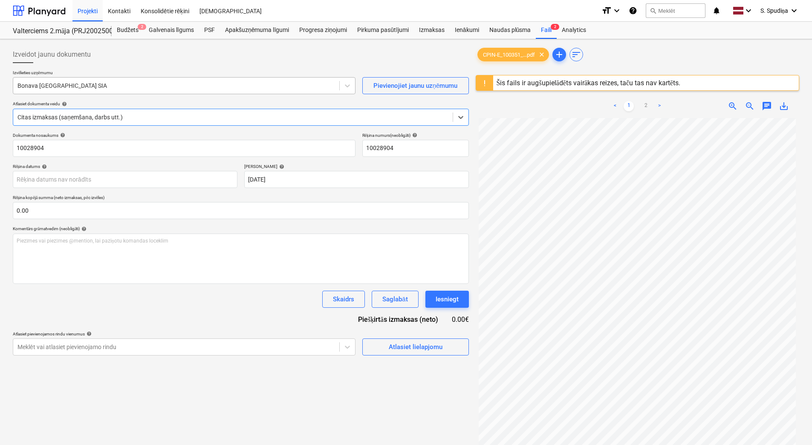
click at [86, 88] on div at bounding box center [176, 85] width 318 height 9
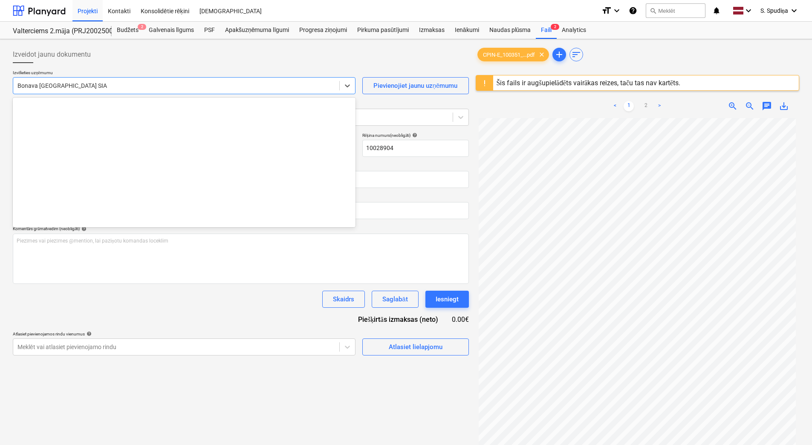
scroll to position [1597, 0]
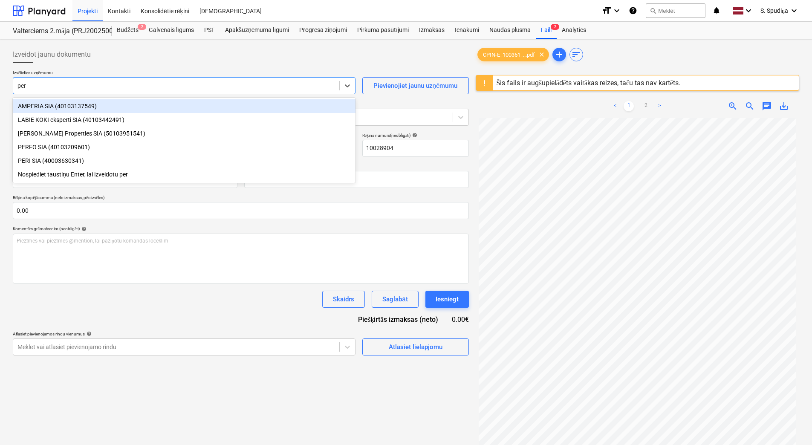
type input "peri"
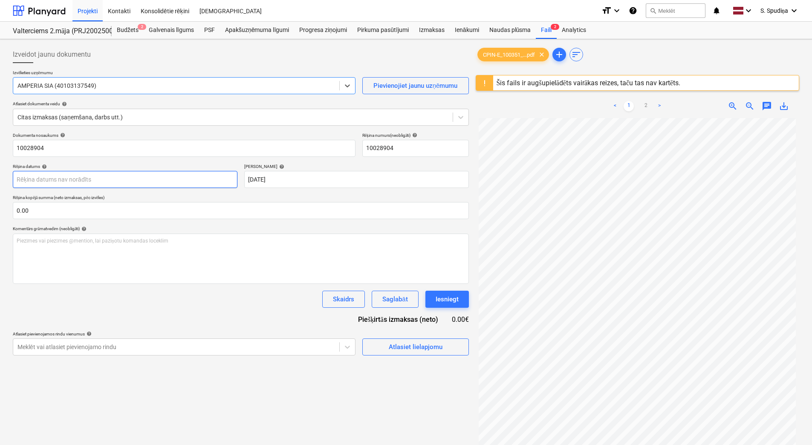
click at [75, 181] on body "Projekti Kontakti Konsolidētie rēķini Iesūtne format_size keyboard_arrow_down h…" at bounding box center [406, 222] width 812 height 445
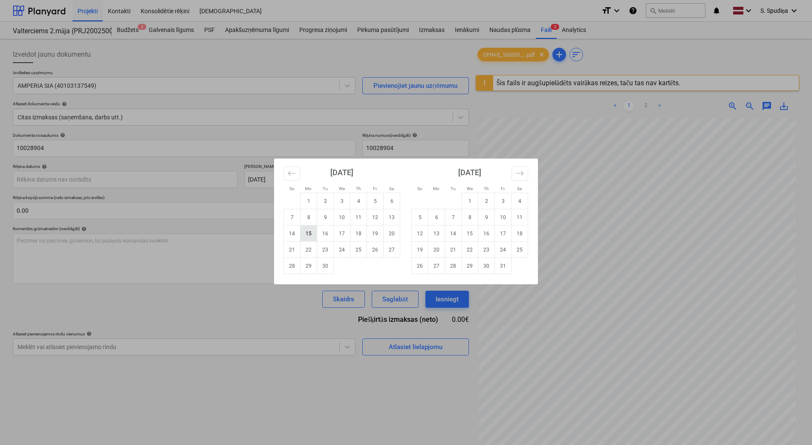
click at [310, 237] on td "15" at bounding box center [309, 234] width 17 height 16
type input "[DATE]"
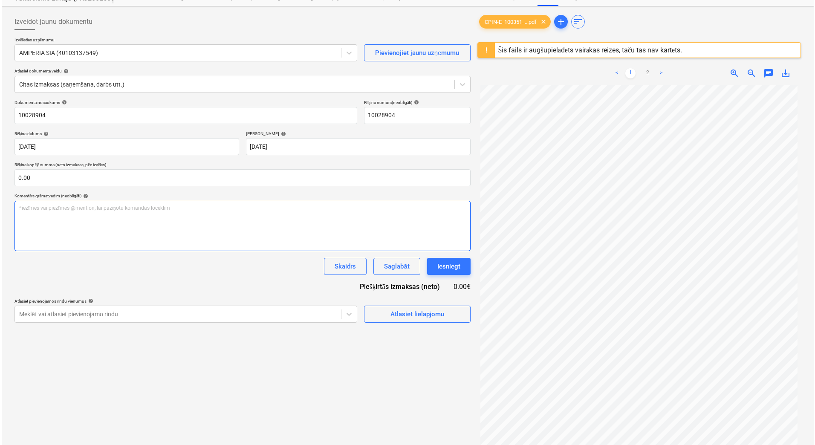
scroll to position [43, 0]
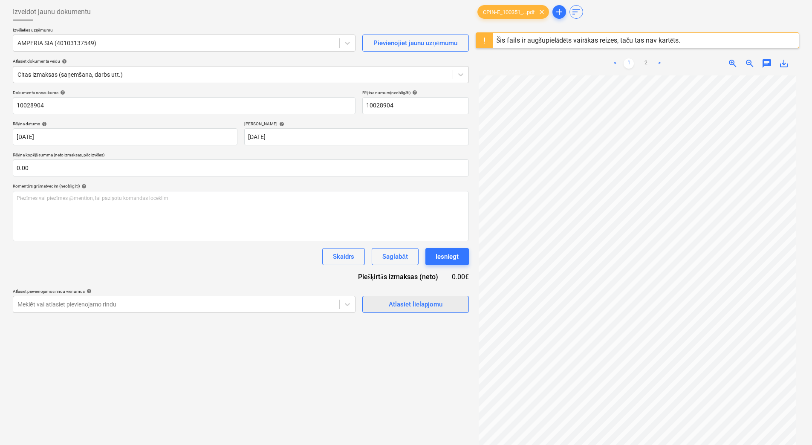
click at [418, 304] on div "Atlasiet lielapjomu" at bounding box center [416, 304] width 54 height 11
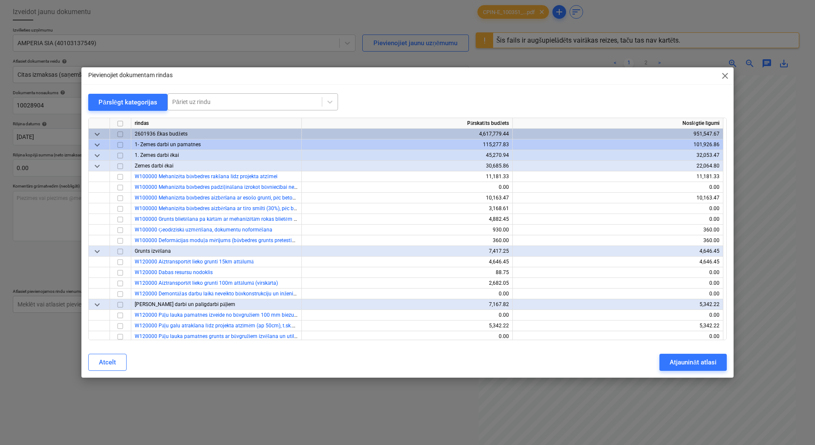
click at [191, 103] on div at bounding box center [244, 102] width 145 height 9
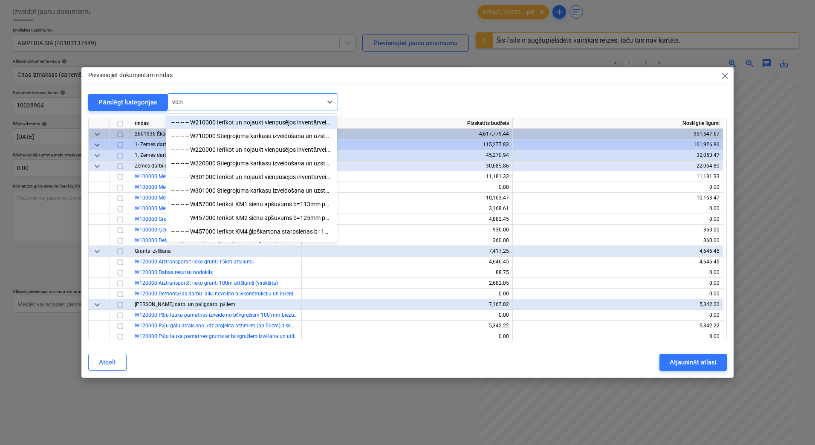
type input "vienp"
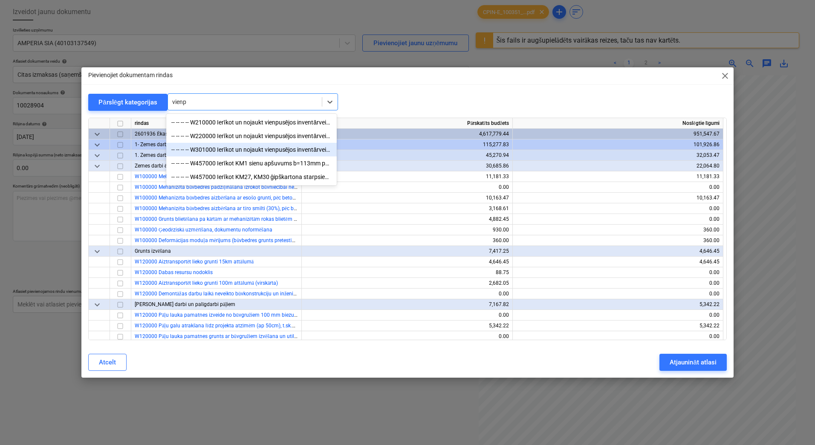
click at [240, 146] on div "-- -- -- -- W301000 Ierīkot un nojaukt vienpusējos inventārveidņus ar balstiem …" at bounding box center [251, 150] width 171 height 14
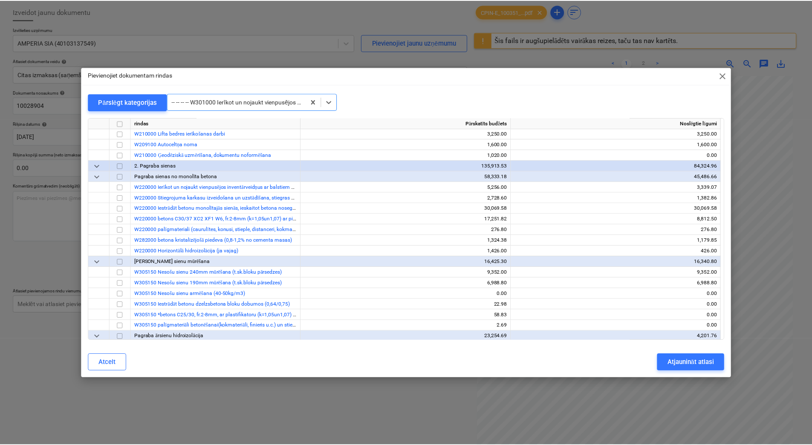
scroll to position [554, 0]
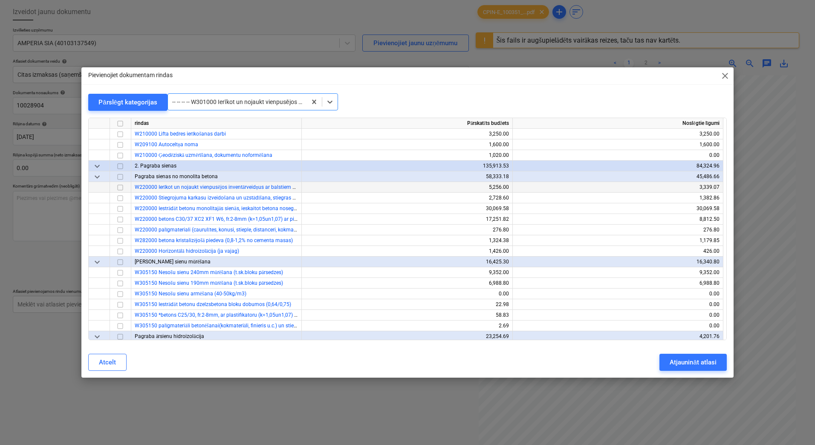
click at [122, 188] on input "checkbox" at bounding box center [120, 188] width 10 height 10
click at [676, 364] on div "Atjaunināt atlasi" at bounding box center [693, 362] width 46 height 11
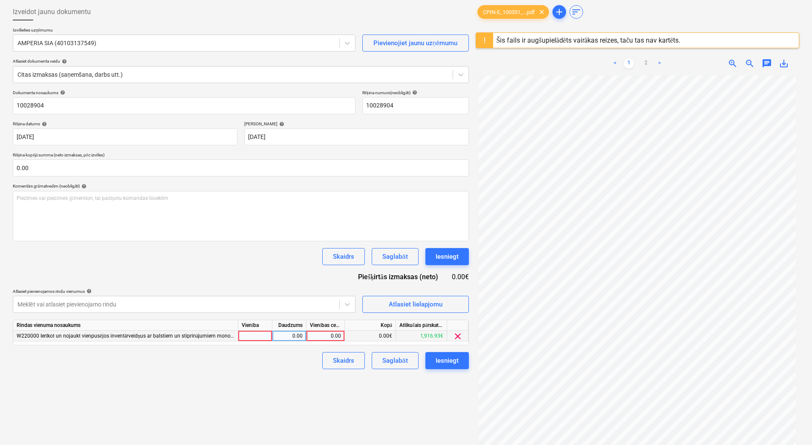
click at [324, 335] on div "0.00" at bounding box center [325, 336] width 31 height 11
type input "404"
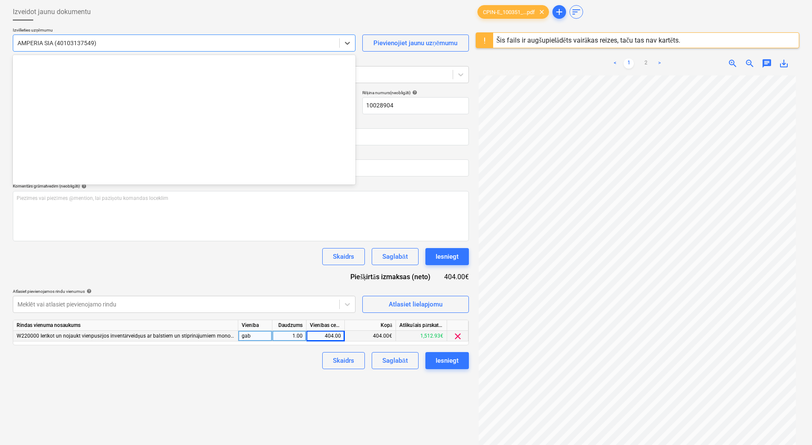
click at [70, 44] on div at bounding box center [176, 43] width 318 height 9
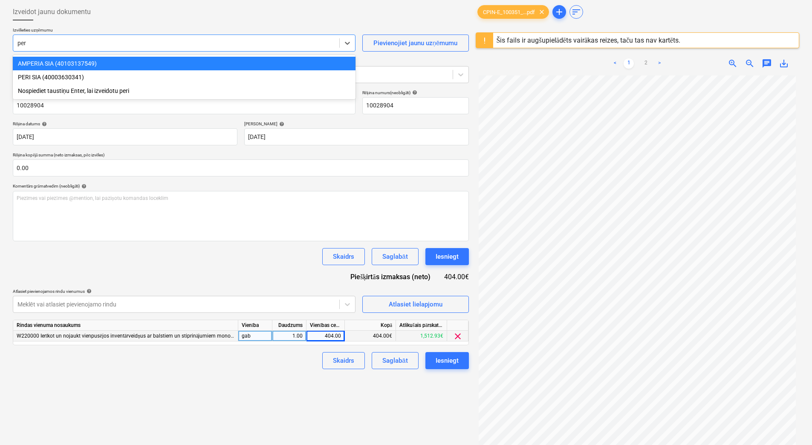
type input "peri"
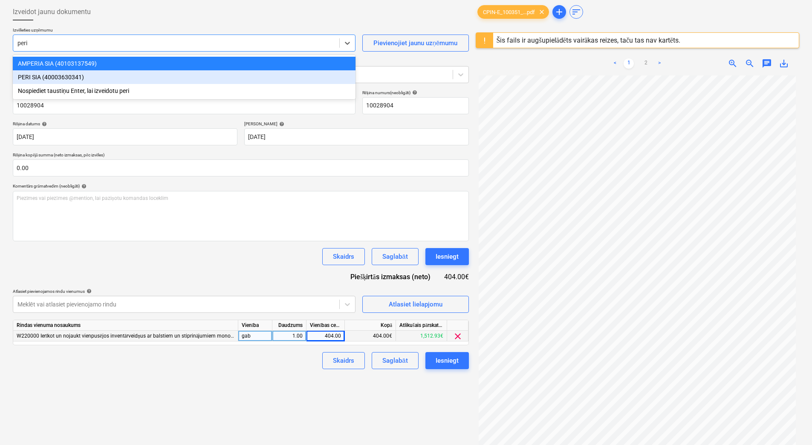
click at [49, 81] on div "PERI SIA (40003630341)" at bounding box center [184, 77] width 343 height 14
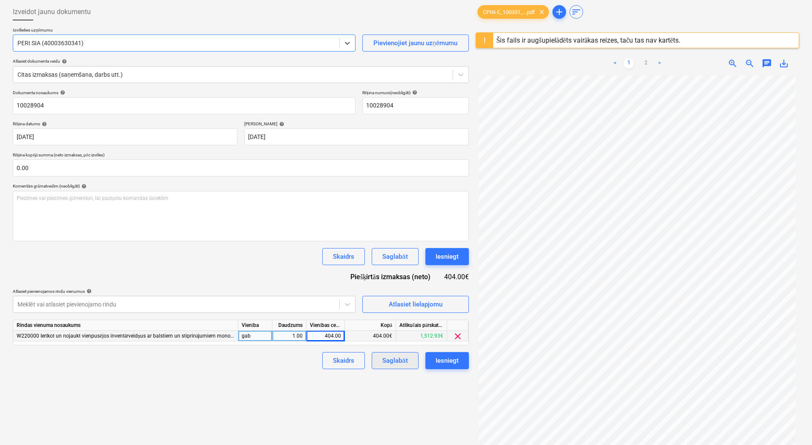
click at [392, 362] on div "Saglabāt" at bounding box center [395, 360] width 25 height 11
